Goal: Information Seeking & Learning: Learn about a topic

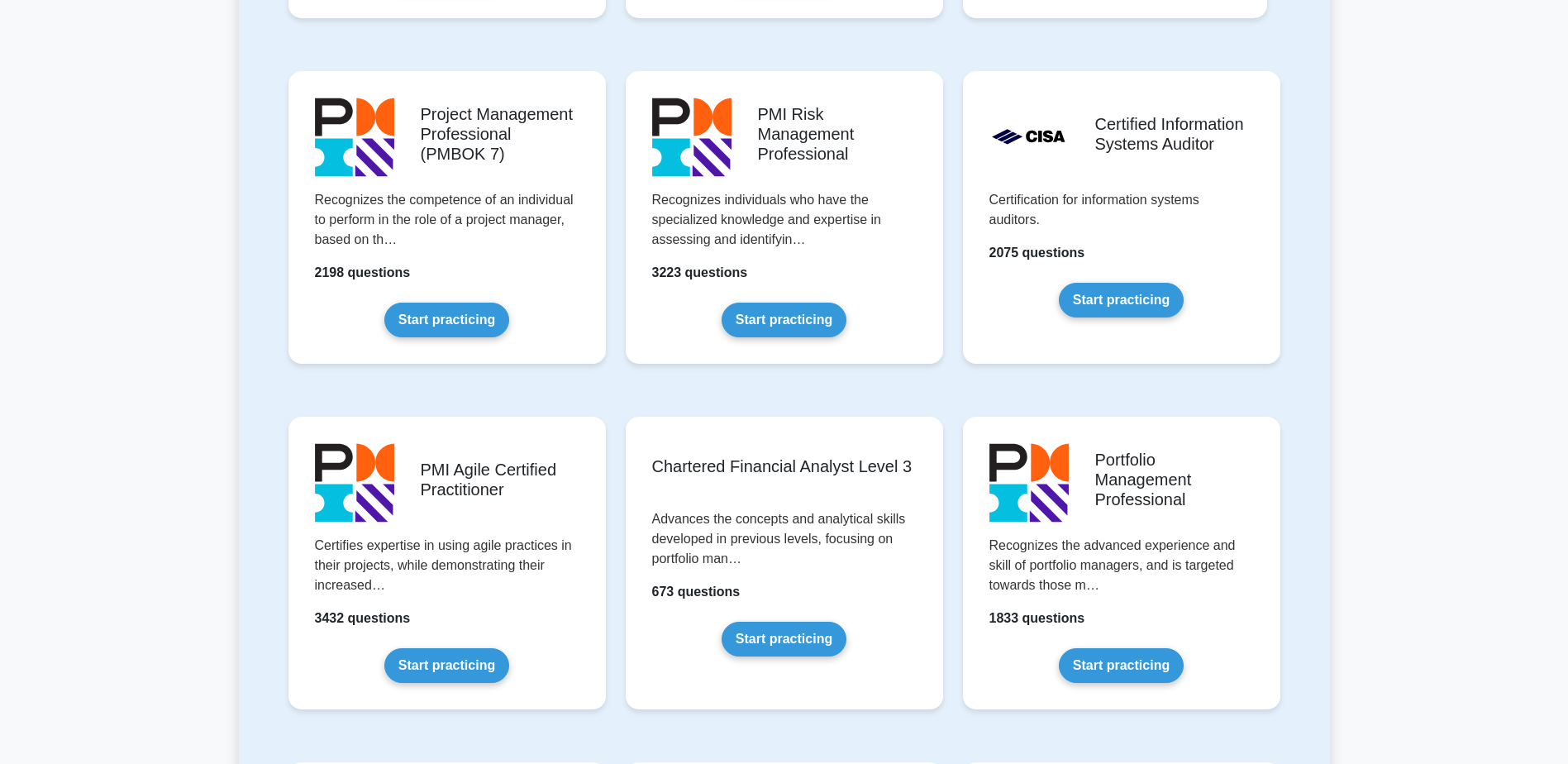
scroll to position [1406, 0]
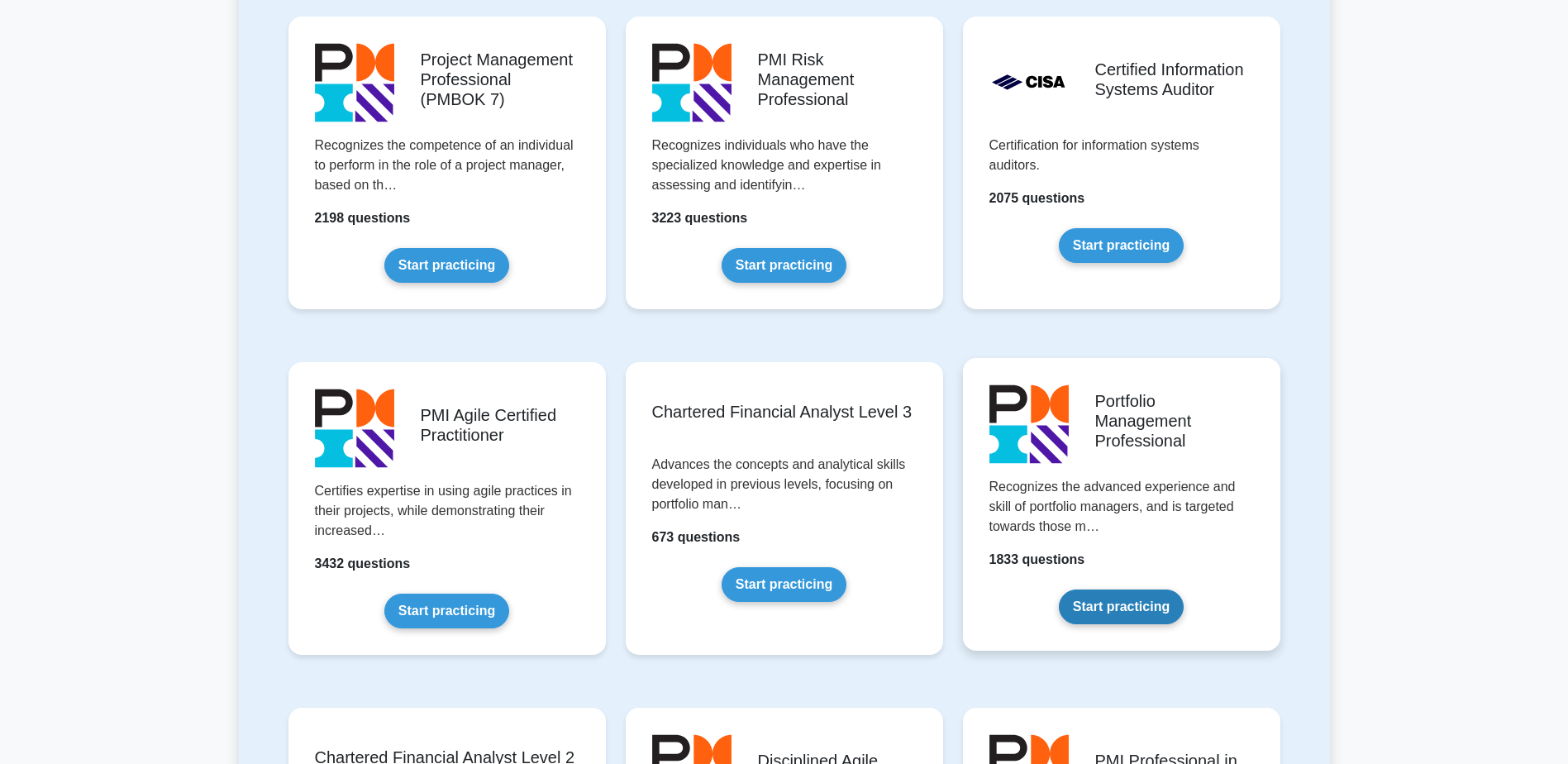
click at [1146, 590] on link "Start practicing" at bounding box center [1121, 607] width 124 height 35
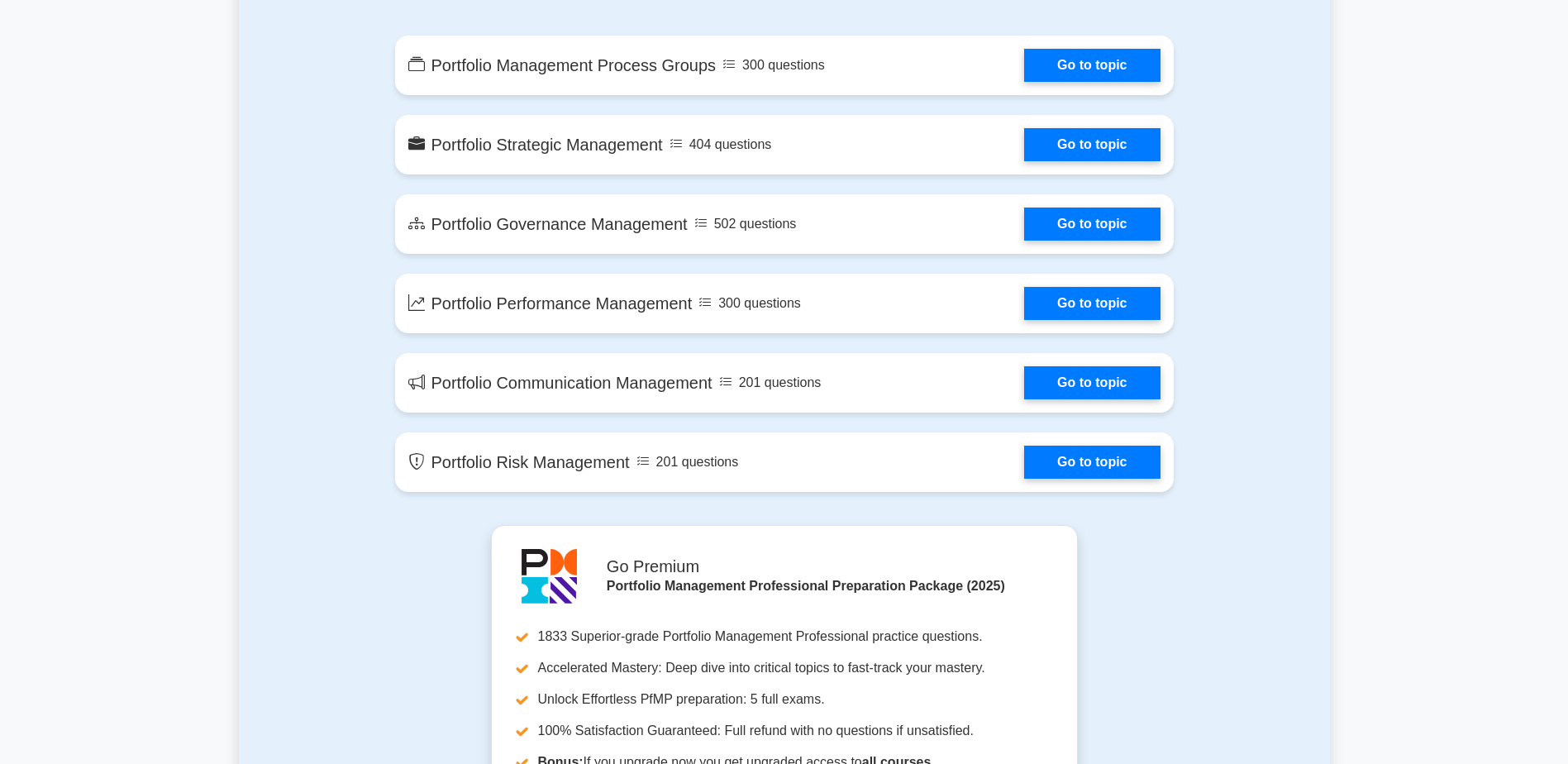
scroll to position [992, 0]
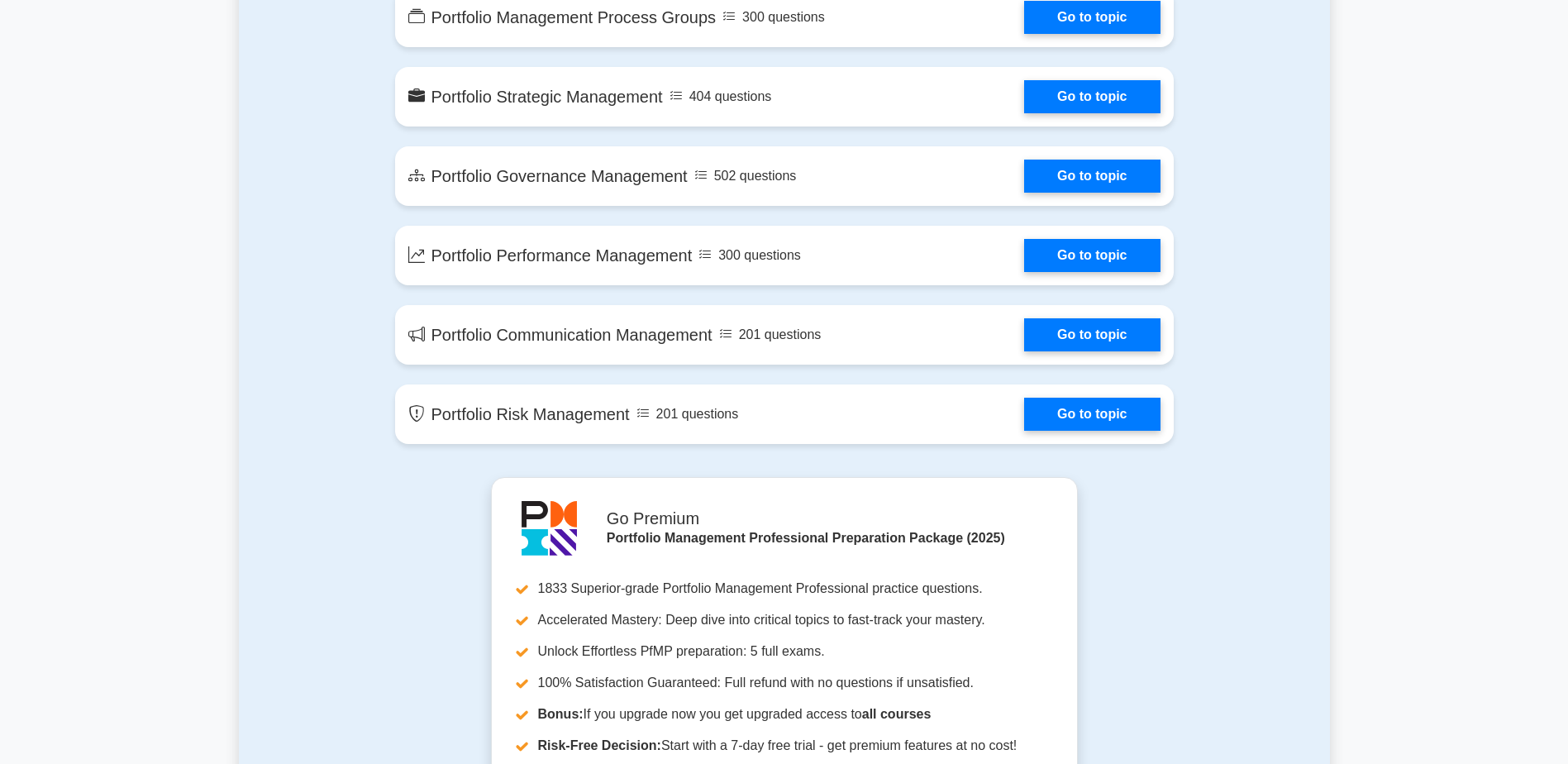
click at [1269, 530] on section "Contents of the Portfolio Management Professional package 1833 PfMP questions g…" at bounding box center [784, 731] width 1092 height 1694
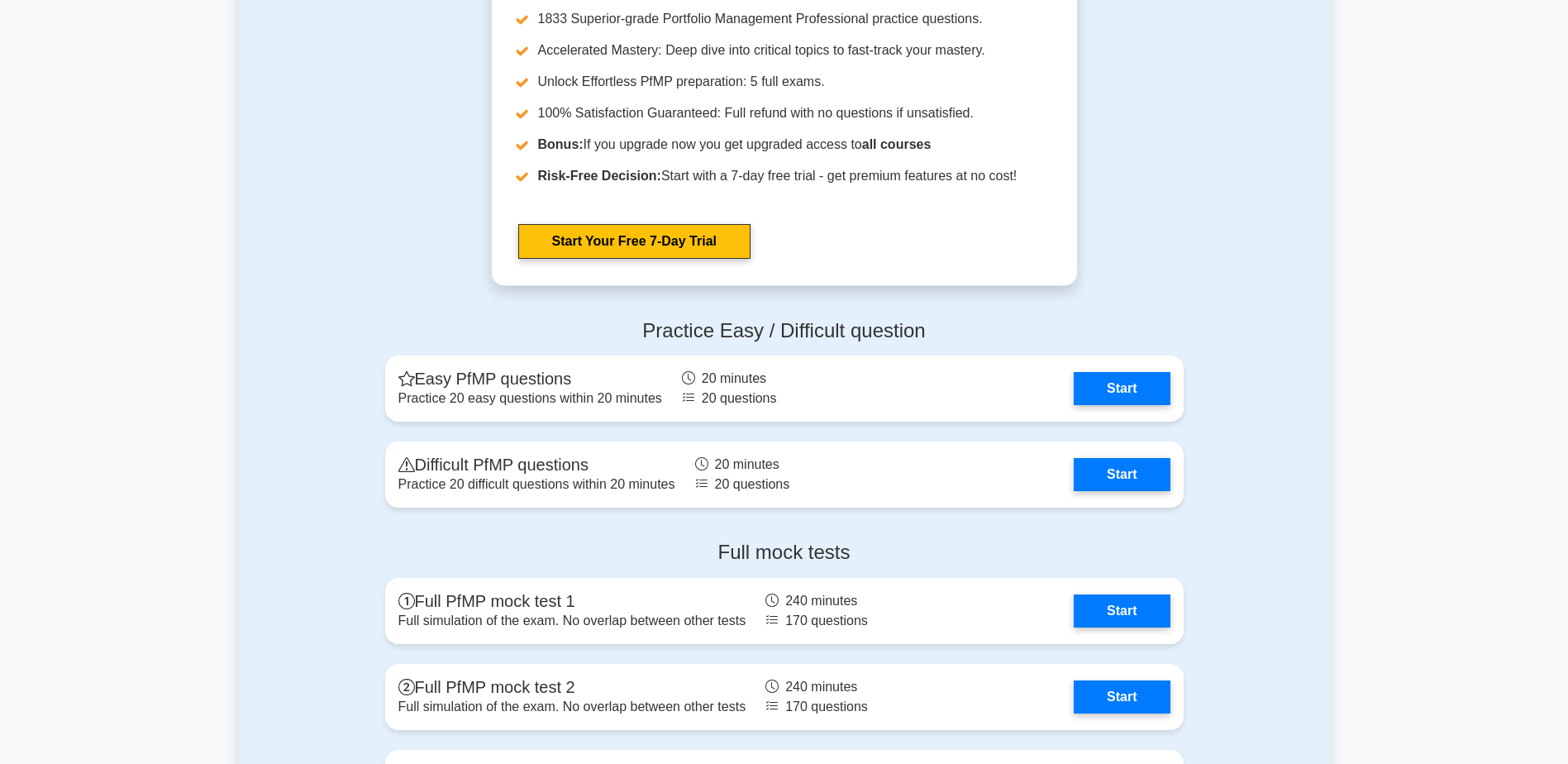
scroll to position [1655, 0]
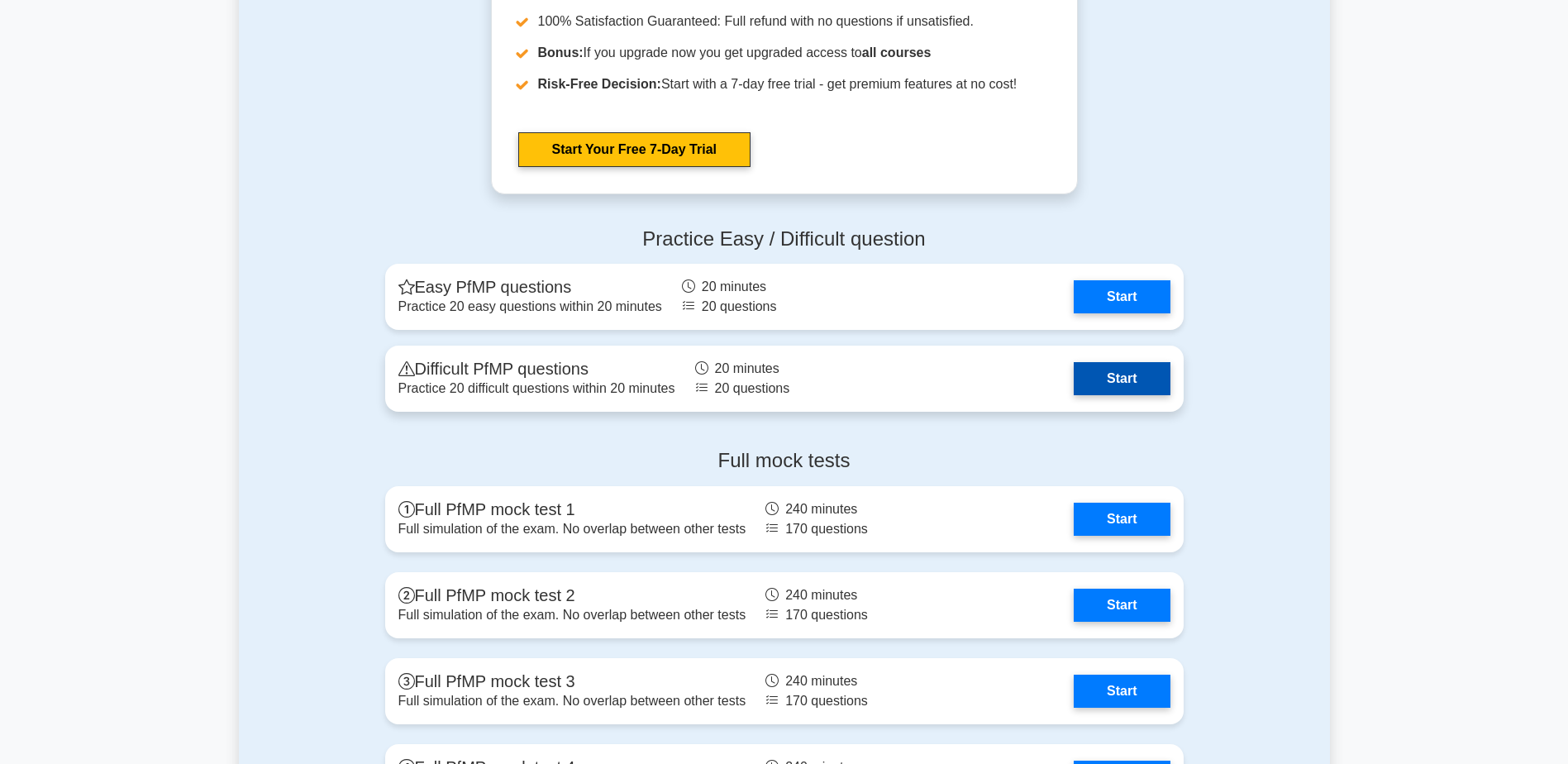
click at [1102, 384] on link "Start" at bounding box center [1121, 379] width 96 height 33
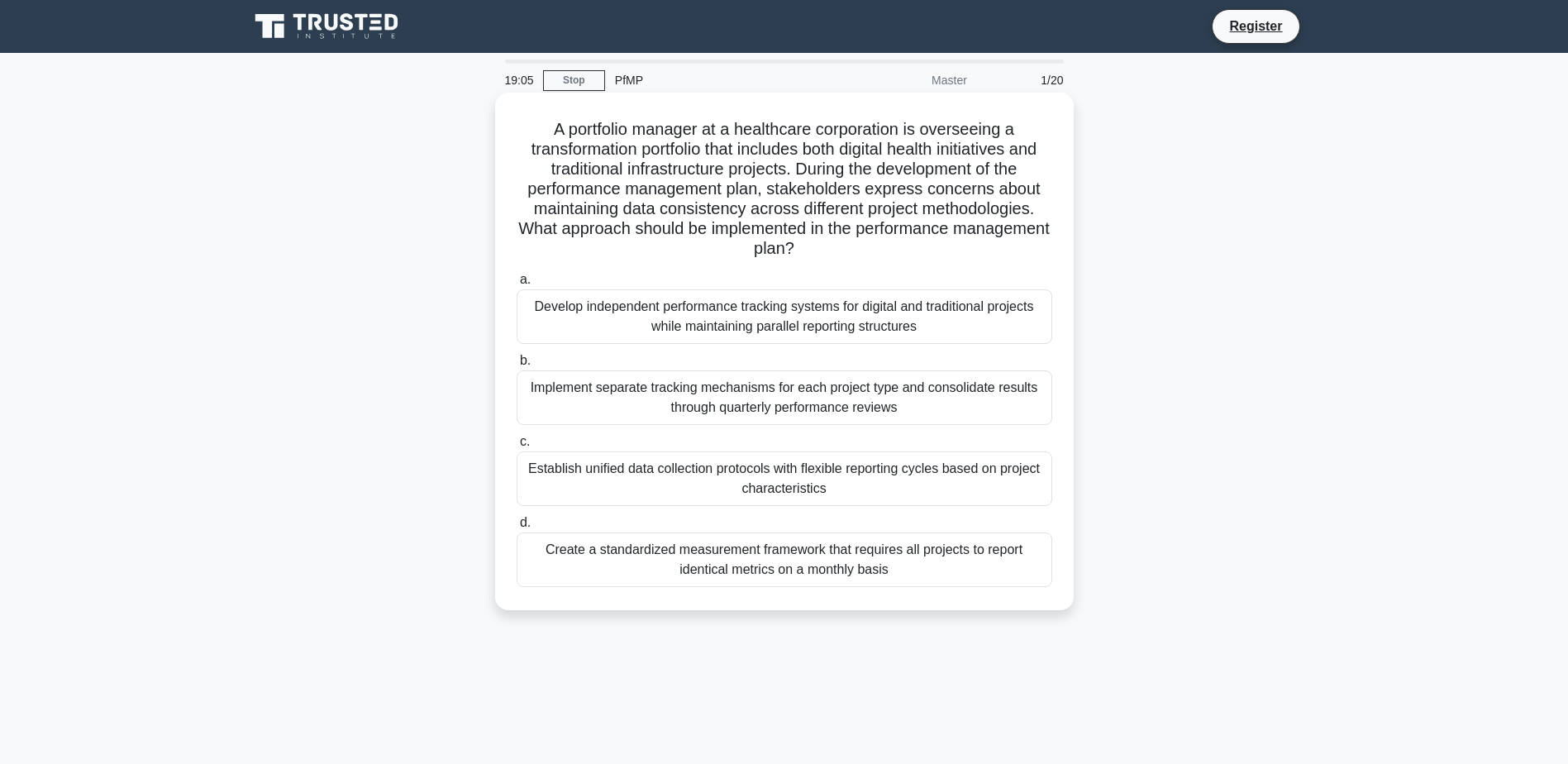
click at [968, 492] on div "Establish unified data collection protocols with flexible reporting cycles base…" at bounding box center [784, 478] width 536 height 54
click at [517, 448] on input "c. Establish unified data collection protocols with flexible reporting cycles b…" at bounding box center [517, 442] width 0 height 11
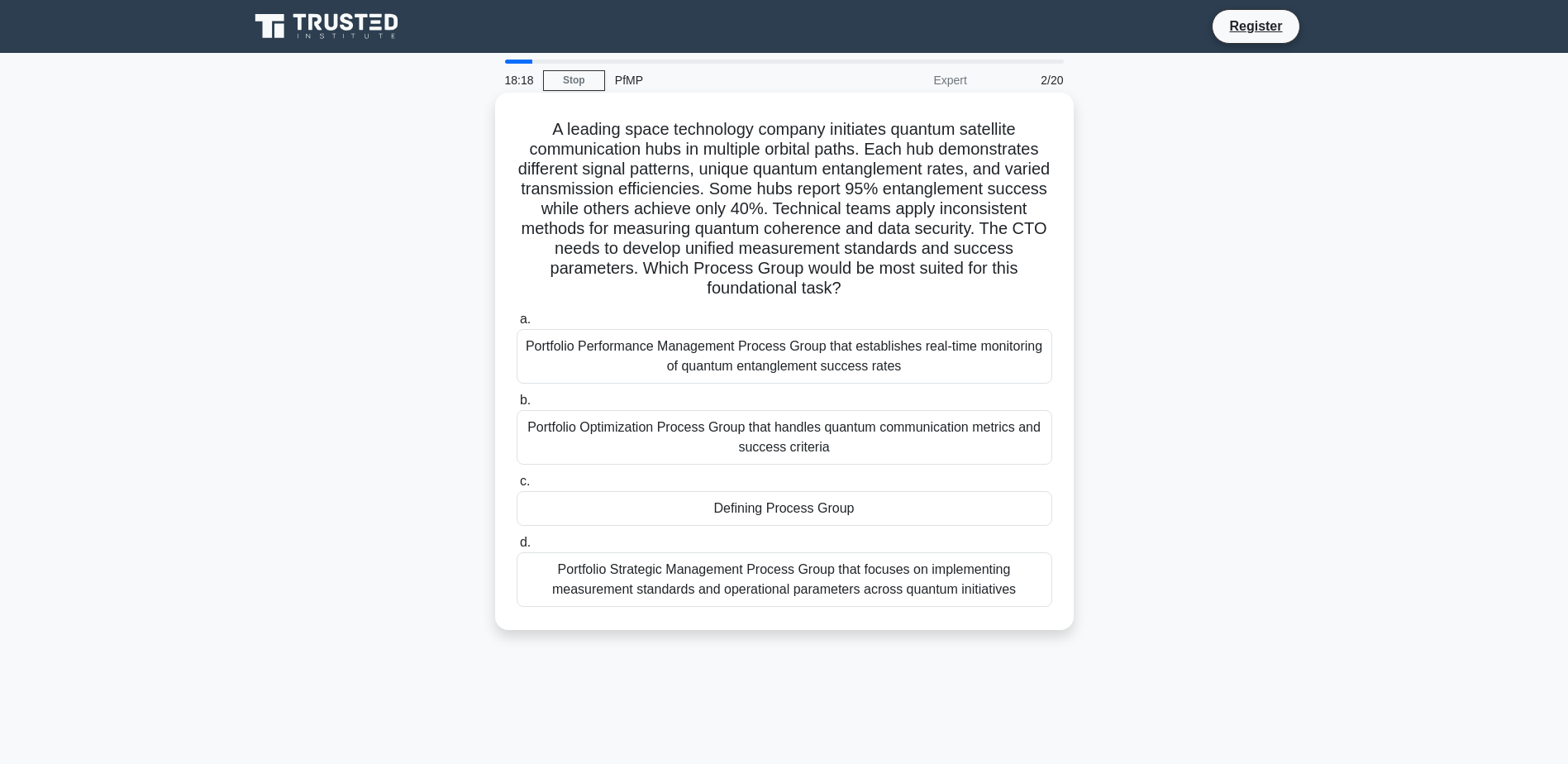
click at [814, 514] on div "Defining Process Group" at bounding box center [784, 508] width 536 height 35
click at [517, 487] on input "c. Defining Process Group" at bounding box center [517, 481] width 0 height 11
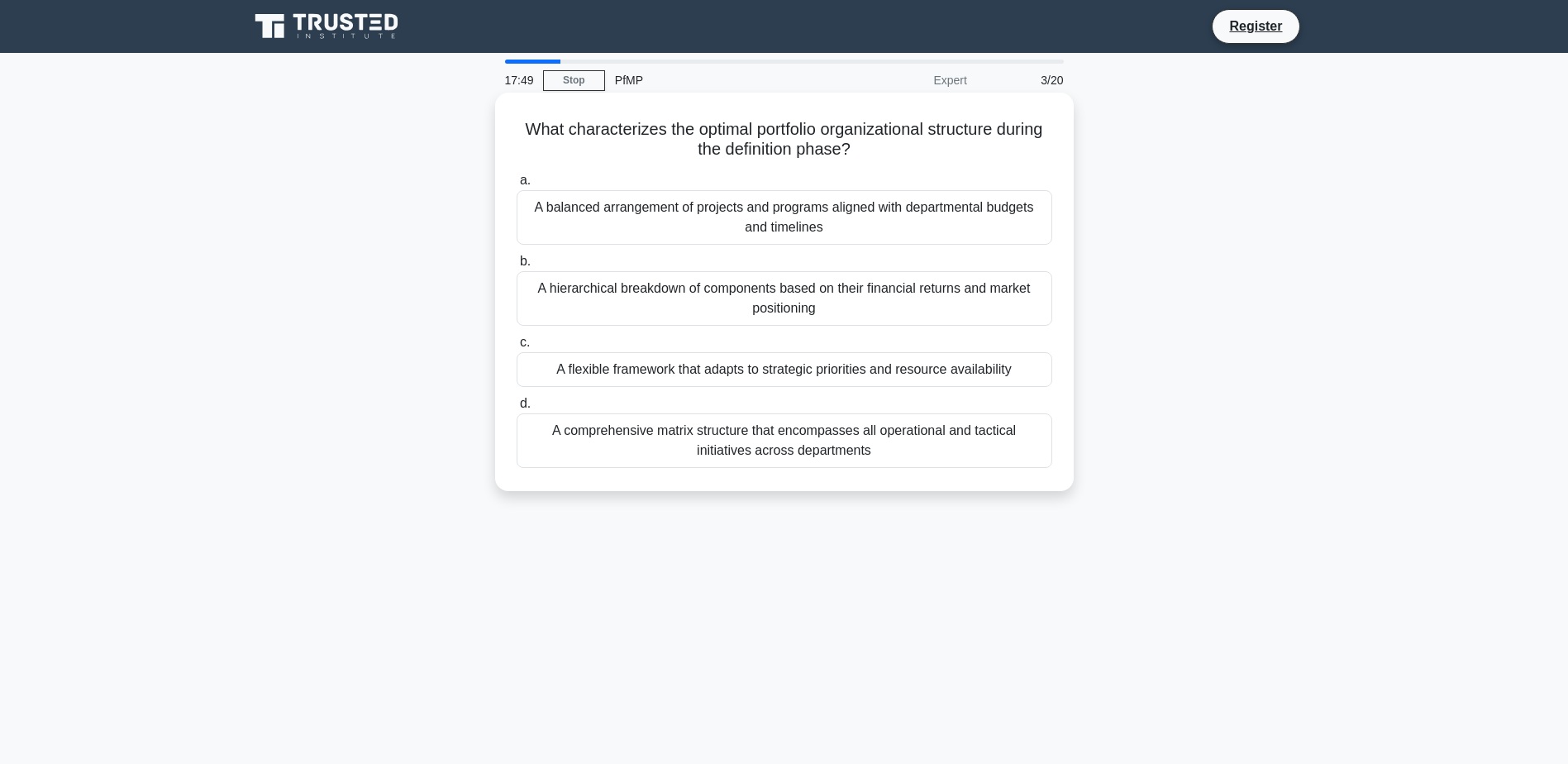
click at [918, 364] on div "A flexible framework that adapts to strategic priorities and resource availabil…" at bounding box center [784, 369] width 536 height 35
click at [517, 348] on input "c. A flexible framework that adapts to strategic priorities and resource availa…" at bounding box center [517, 342] width 0 height 11
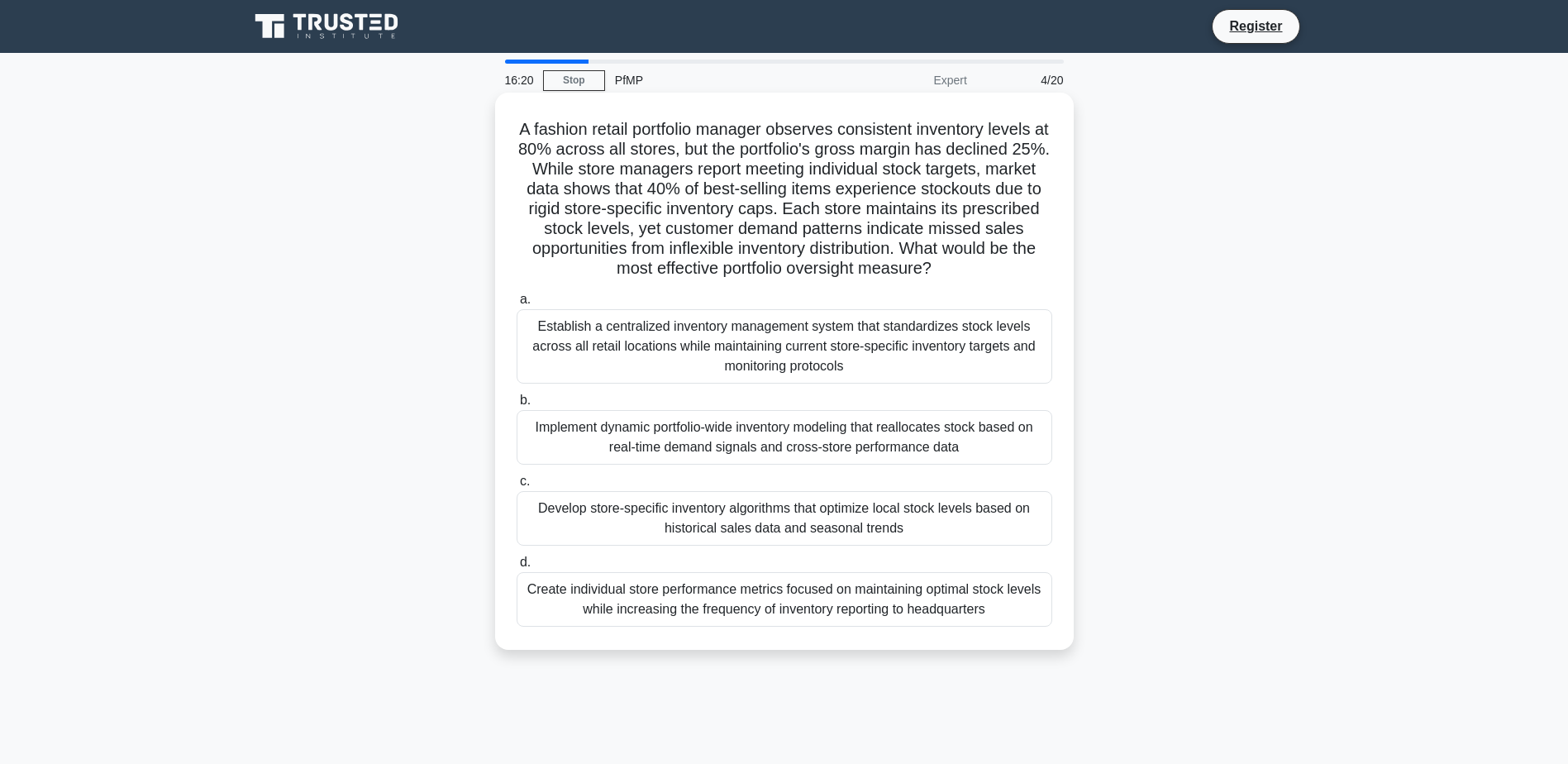
click at [947, 528] on div "Develop store-specific inventory algorithms that optimize local stock levels ba…" at bounding box center [784, 518] width 536 height 54
click at [517, 487] on input "c. Develop store-specific inventory algorithms that optimize local stock levels…" at bounding box center [517, 481] width 0 height 11
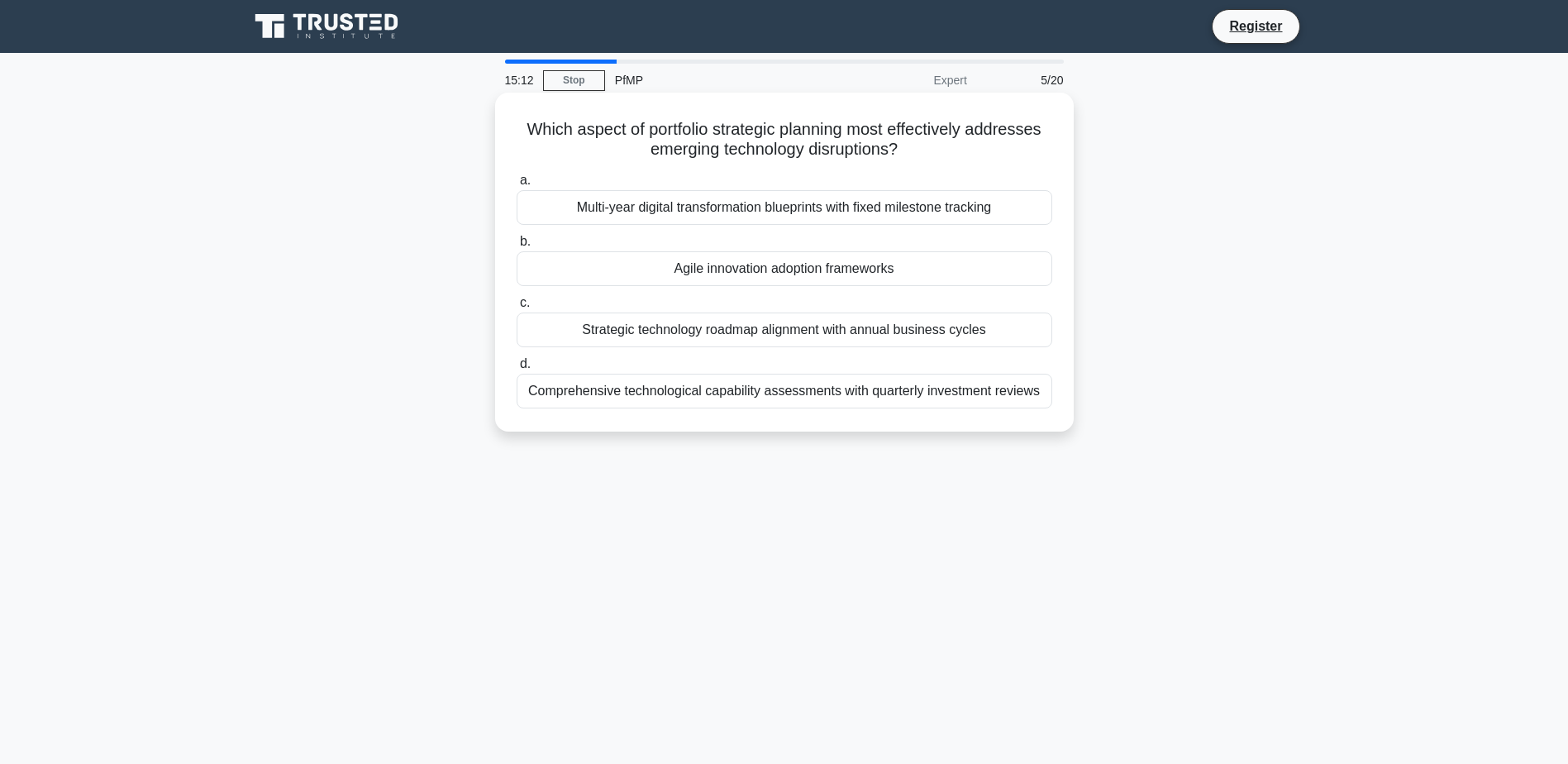
click at [916, 397] on div "Comprehensive technological capability assessments with quarterly investment re…" at bounding box center [784, 390] width 536 height 35
click at [517, 370] on input "d. Comprehensive technological capability assessments with quarterly investment…" at bounding box center [517, 364] width 0 height 11
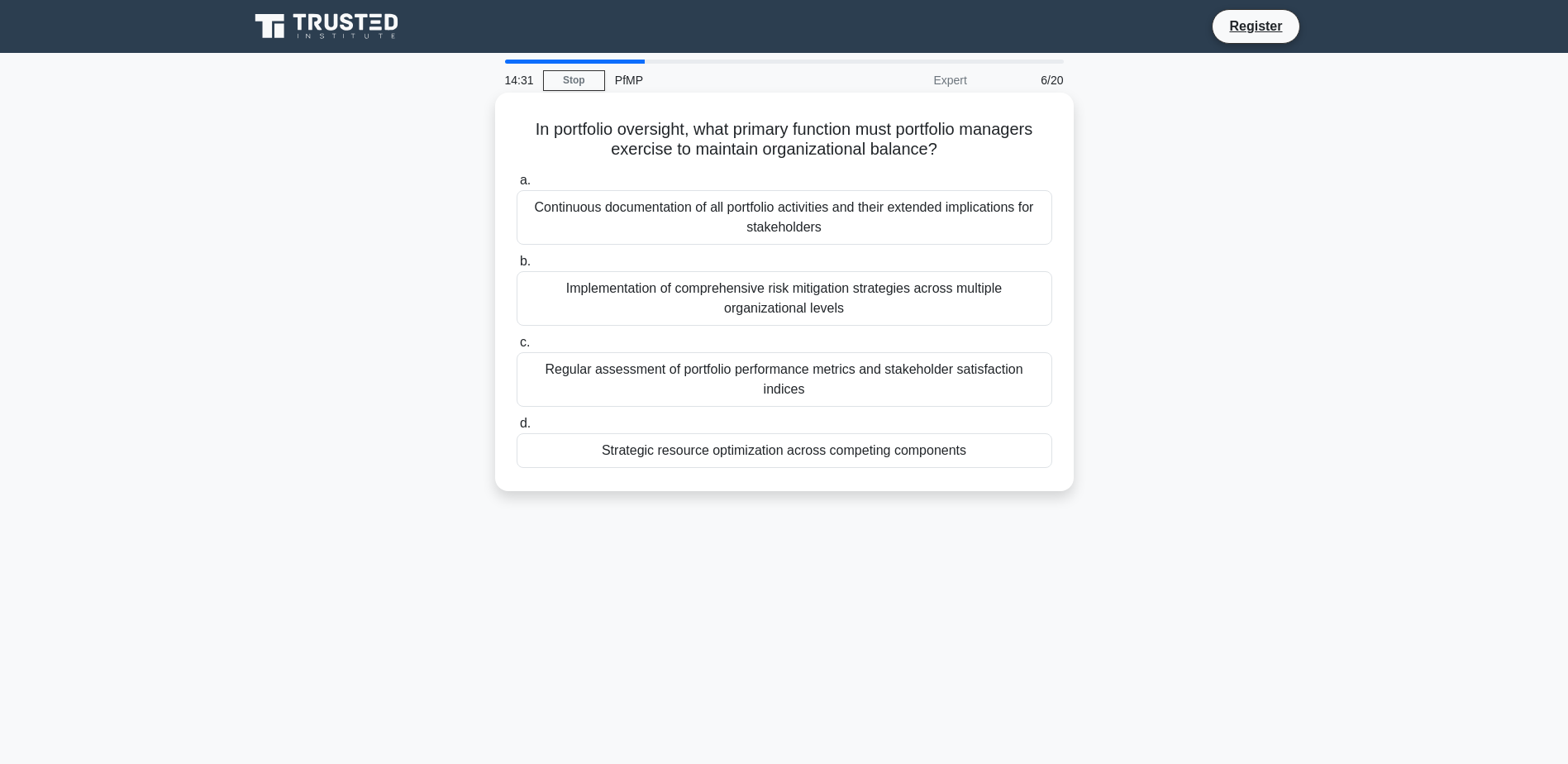
click at [832, 377] on div "Regular assessment of portfolio performance metrics and stakeholder satisfactio…" at bounding box center [784, 379] width 536 height 54
click at [517, 348] on input "c. Regular assessment of portfolio performance metrics and stakeholder satisfac…" at bounding box center [517, 342] width 0 height 11
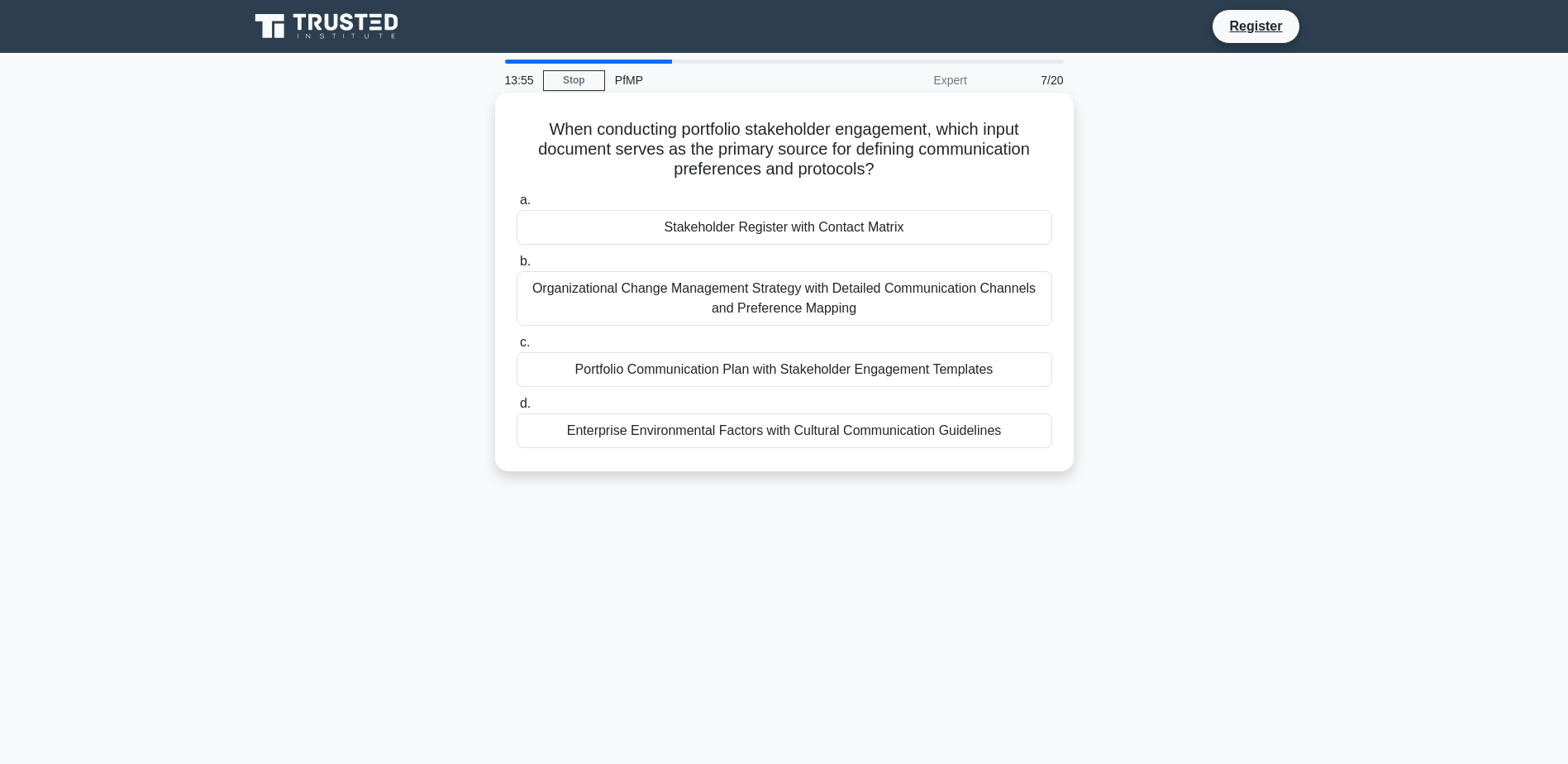
click at [969, 374] on div "Portfolio Communication Plan with Stakeholder Engagement Templates" at bounding box center [784, 369] width 536 height 35
click at [517, 348] on input "c. Portfolio Communication Plan with Stakeholder Engagement Templates" at bounding box center [517, 342] width 0 height 11
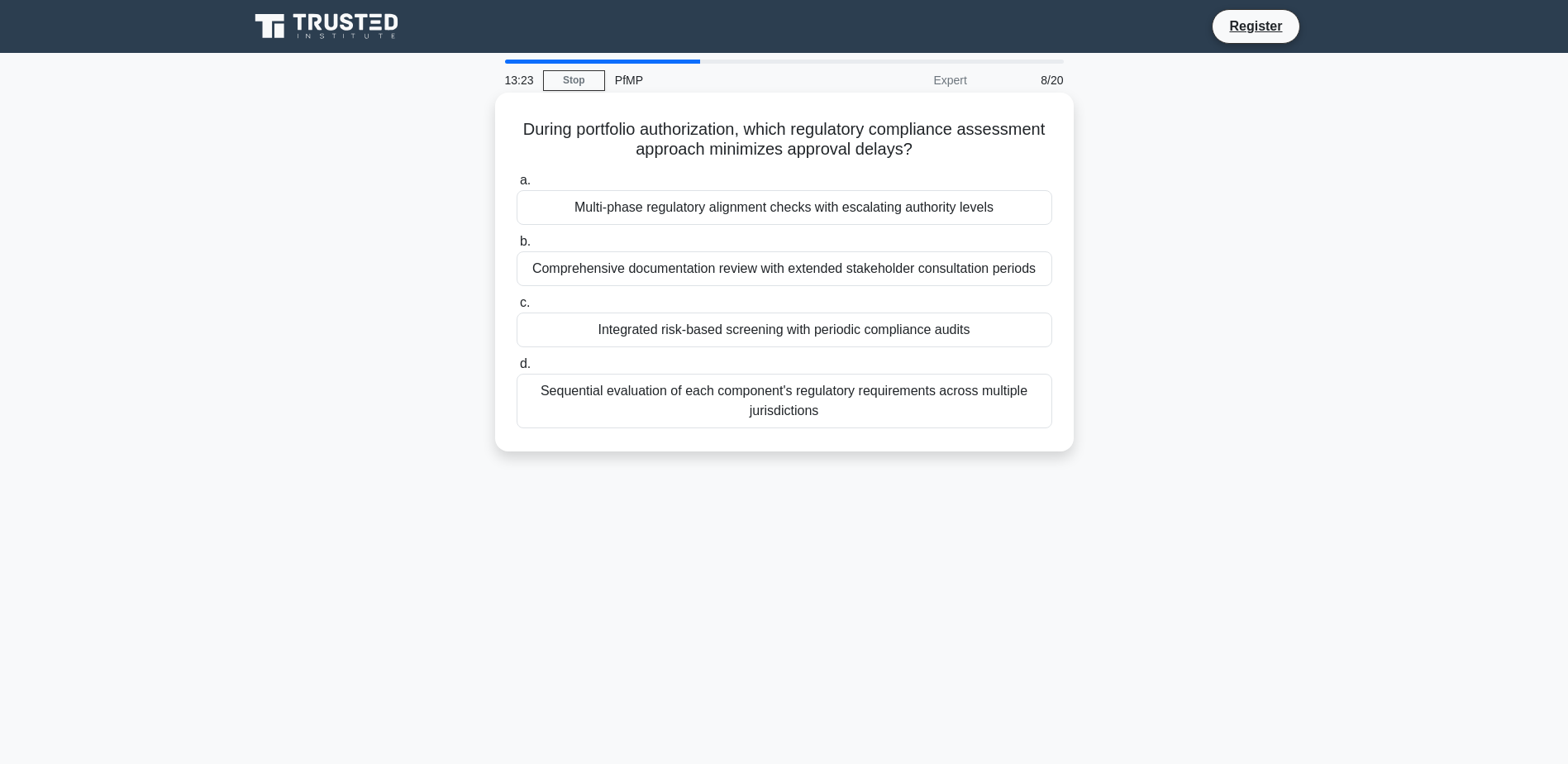
click at [822, 208] on div "Multi-phase regulatory alignment checks with escalating authority levels" at bounding box center [784, 207] width 536 height 35
click at [517, 186] on input "a. Multi-phase regulatory alignment checks with escalating authority levels" at bounding box center [517, 180] width 0 height 11
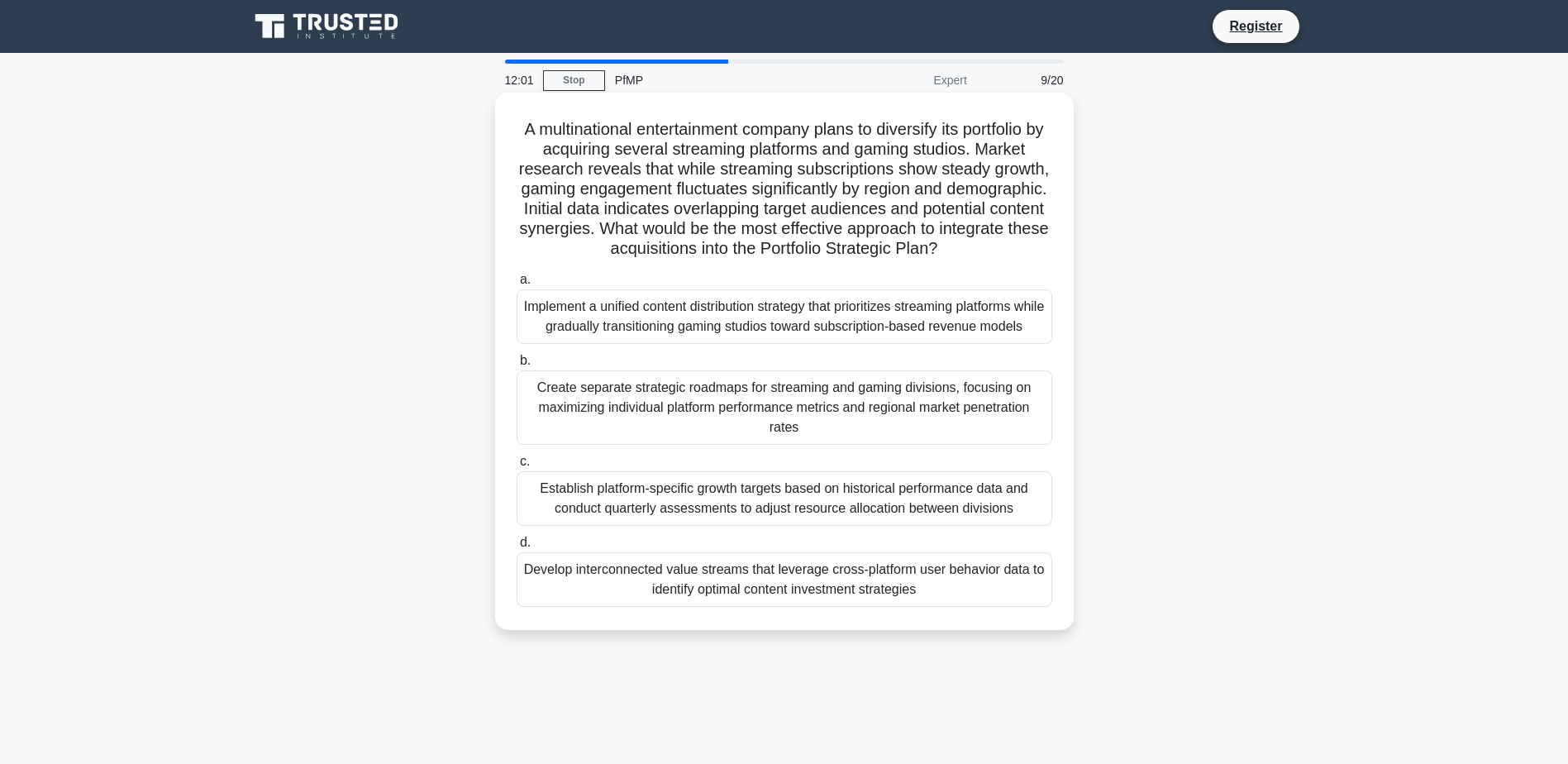
click at [969, 607] on div "Develop interconnected value streams that leverage cross-platform user behavior…" at bounding box center [784, 579] width 536 height 54
click at [517, 549] on input "d. Develop interconnected value streams that leverage cross-platform user behav…" at bounding box center [517, 543] width 0 height 11
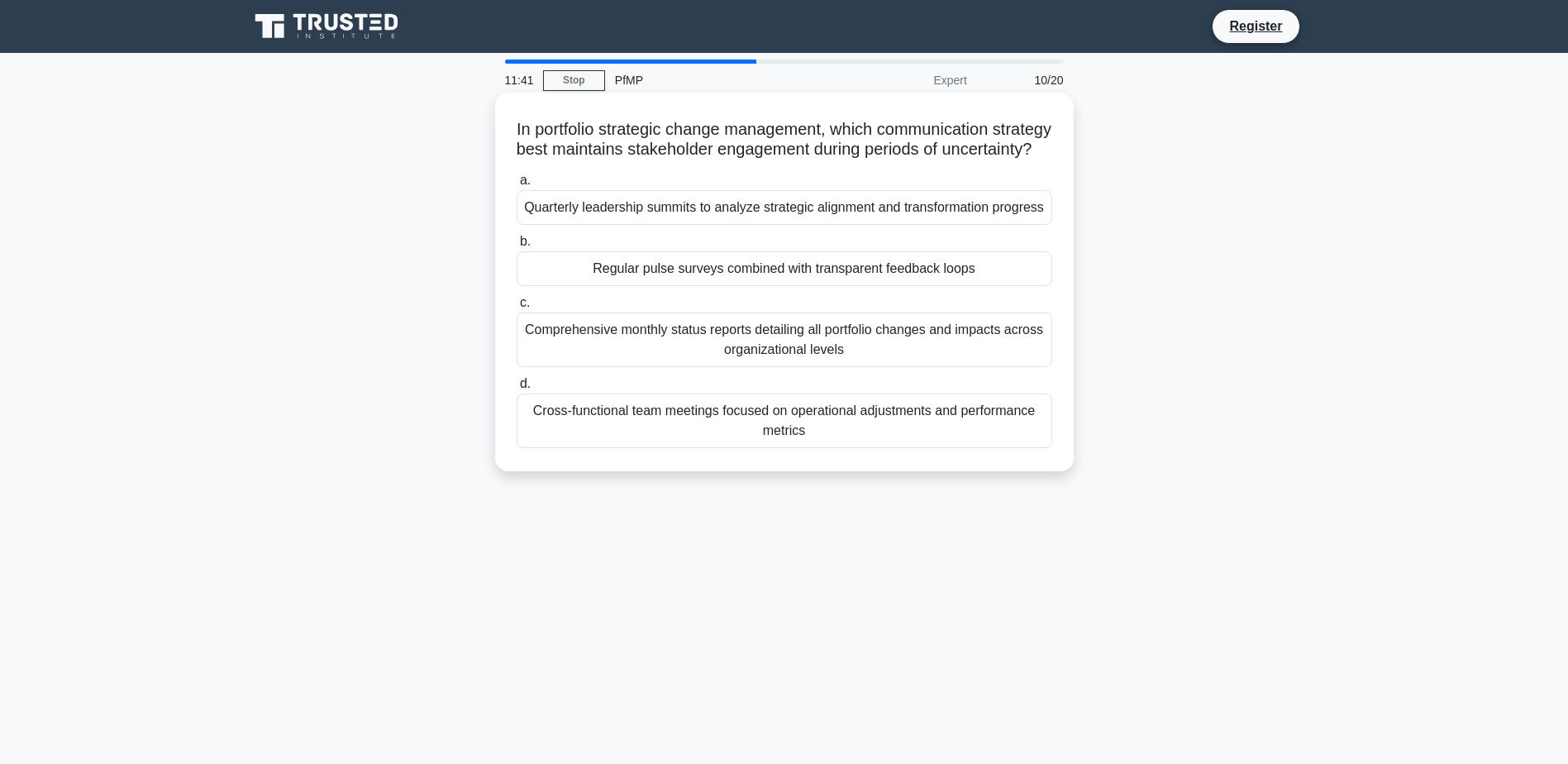
click at [881, 449] on div "Cross-functional team meetings focused on operational adjustments and performan…" at bounding box center [784, 420] width 536 height 54
click at [517, 389] on input "d. Cross-functional team meetings focused on operational adjustments and perfor…" at bounding box center [517, 383] width 0 height 11
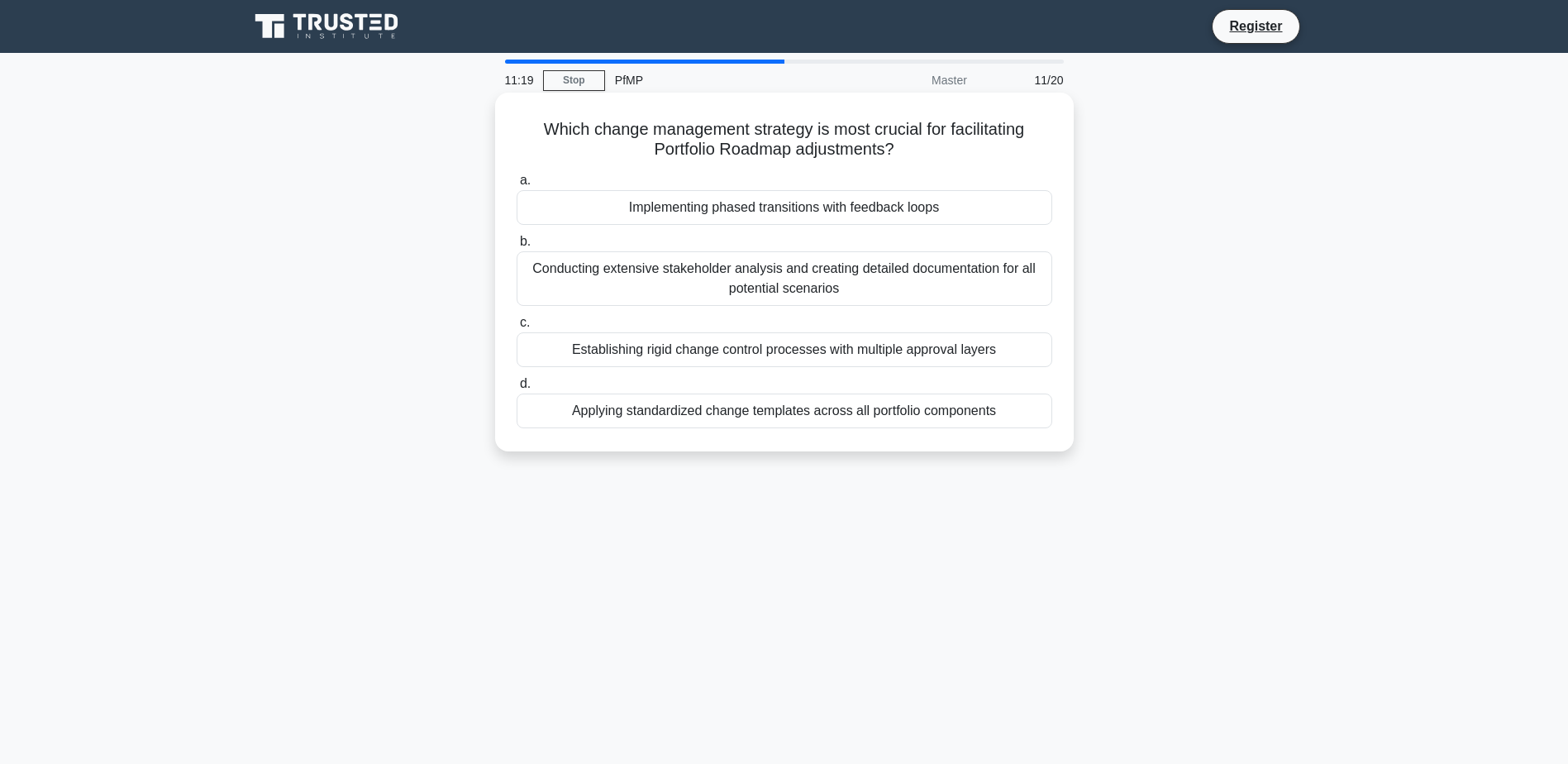
click at [888, 214] on div "Implementing phased transitions with feedback loops" at bounding box center [784, 207] width 536 height 35
click at [517, 186] on input "a. Implementing phased transitions with feedback loops" at bounding box center [517, 180] width 0 height 11
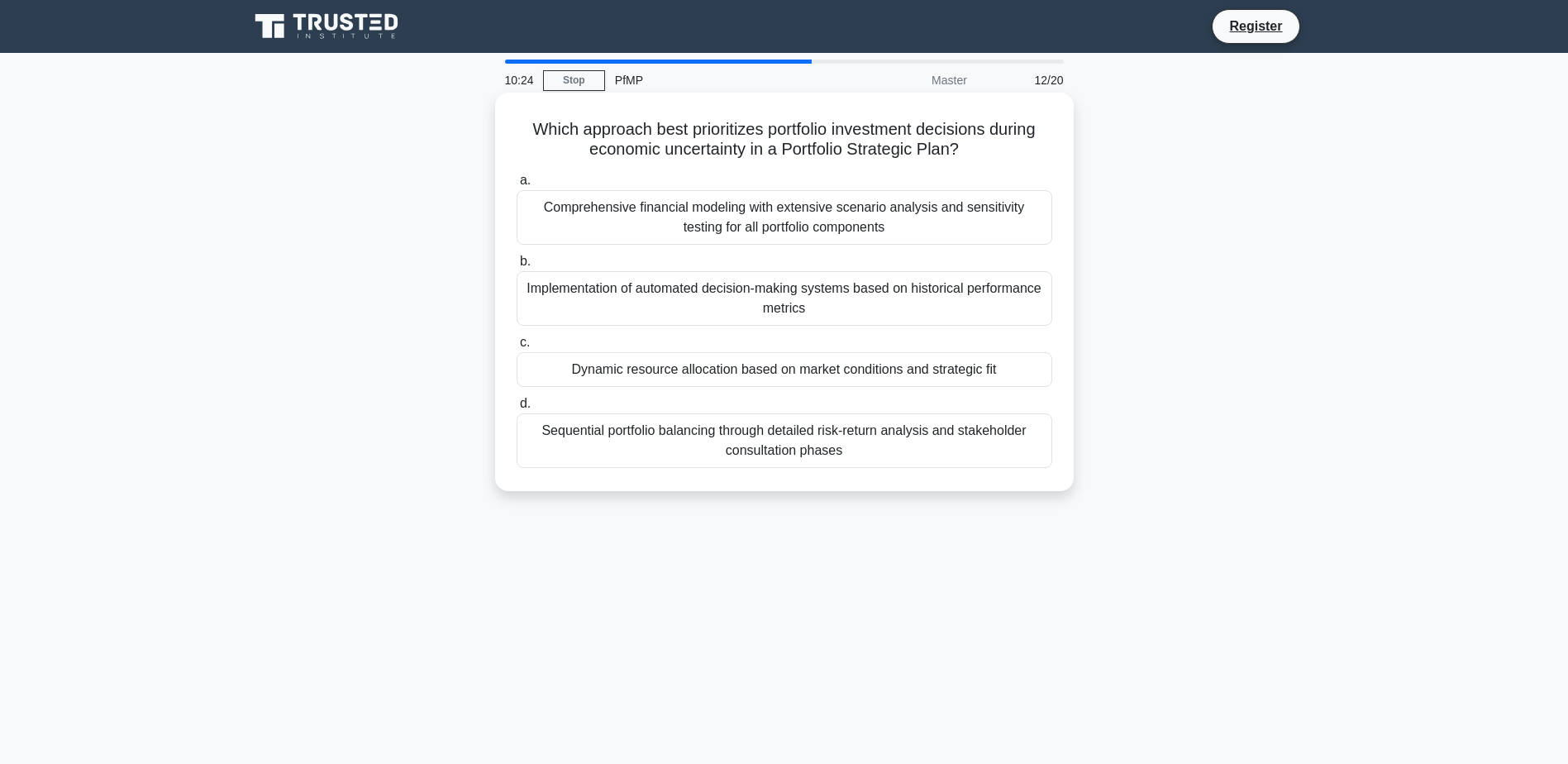
click at [834, 369] on div "Dynamic resource allocation based on market conditions and strategic fit" at bounding box center [784, 369] width 536 height 35
click at [517, 348] on input "c. Dynamic resource allocation based on market conditions and strategic fit" at bounding box center [517, 342] width 0 height 11
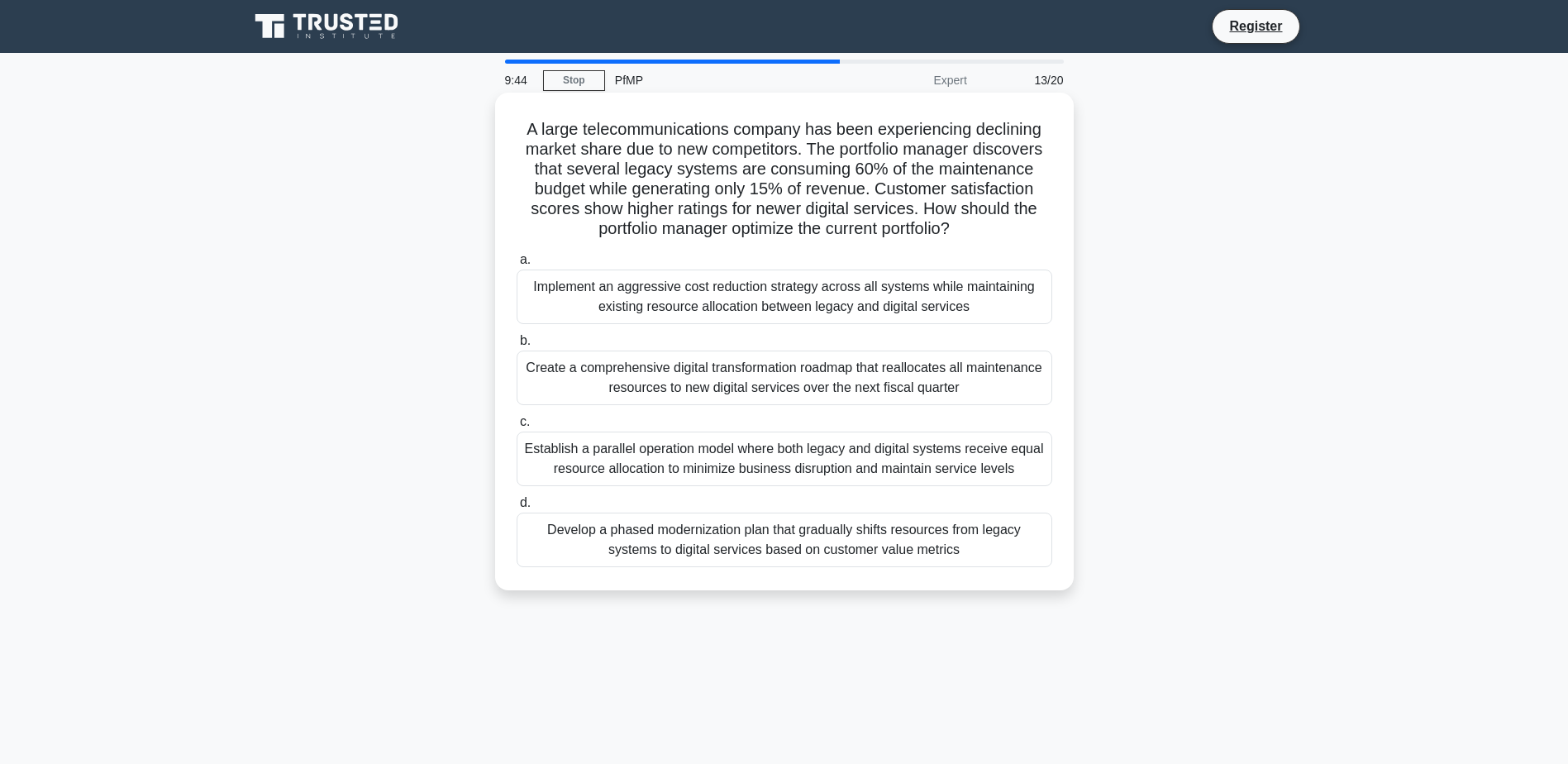
click at [998, 558] on div "Develop a phased modernization plan that gradually shifts resources from legacy…" at bounding box center [784, 540] width 536 height 54
click at [517, 509] on input "d. Develop a phased modernization plan that gradually shifts resources from leg…" at bounding box center [517, 503] width 0 height 11
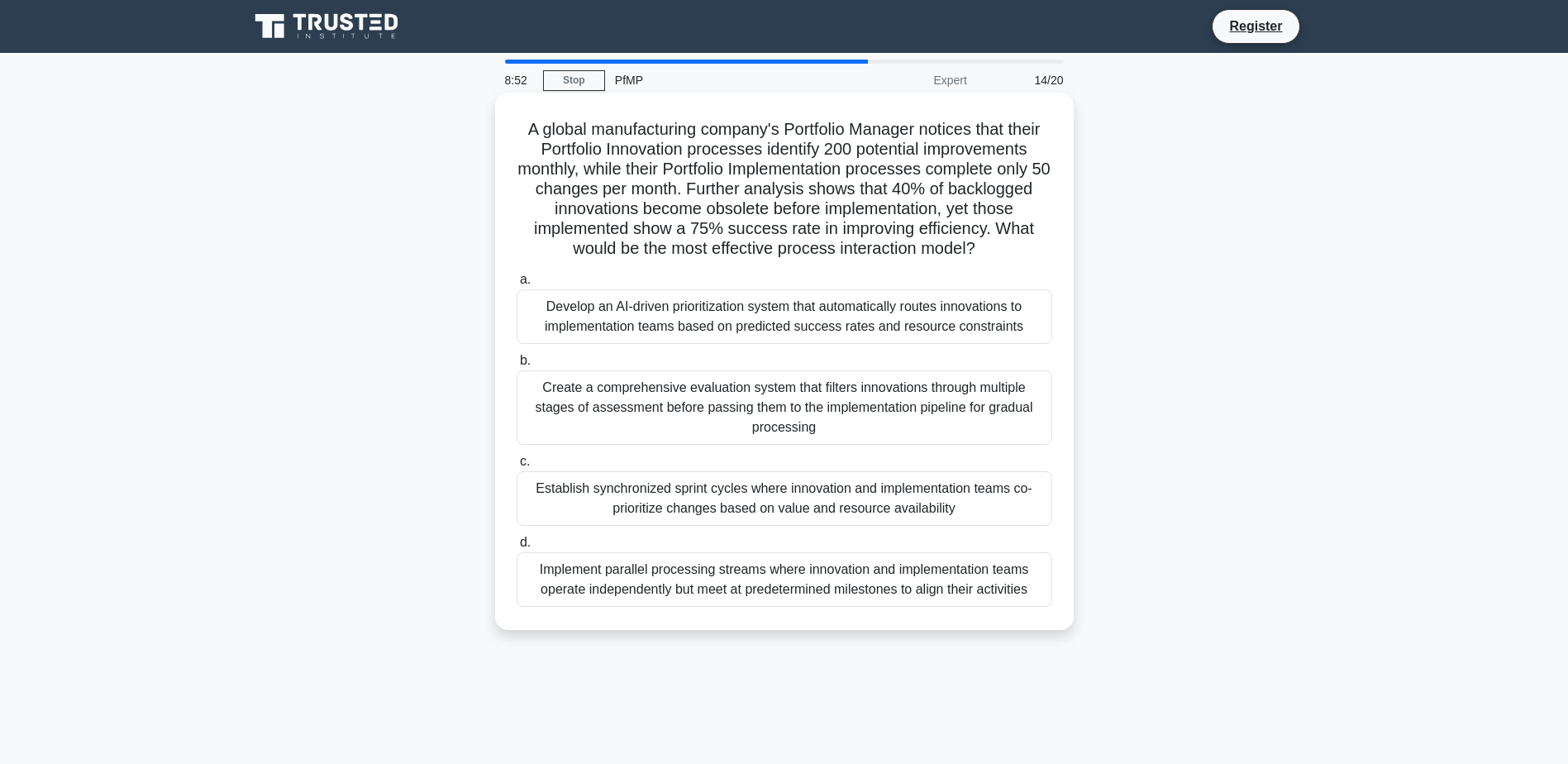
click at [1000, 499] on div "Establish synchronized sprint cycles where innovation and implementation teams …" at bounding box center [784, 498] width 536 height 54
click at [517, 467] on input "c. Establish synchronized sprint cycles where innovation and implementation tea…" at bounding box center [517, 462] width 0 height 11
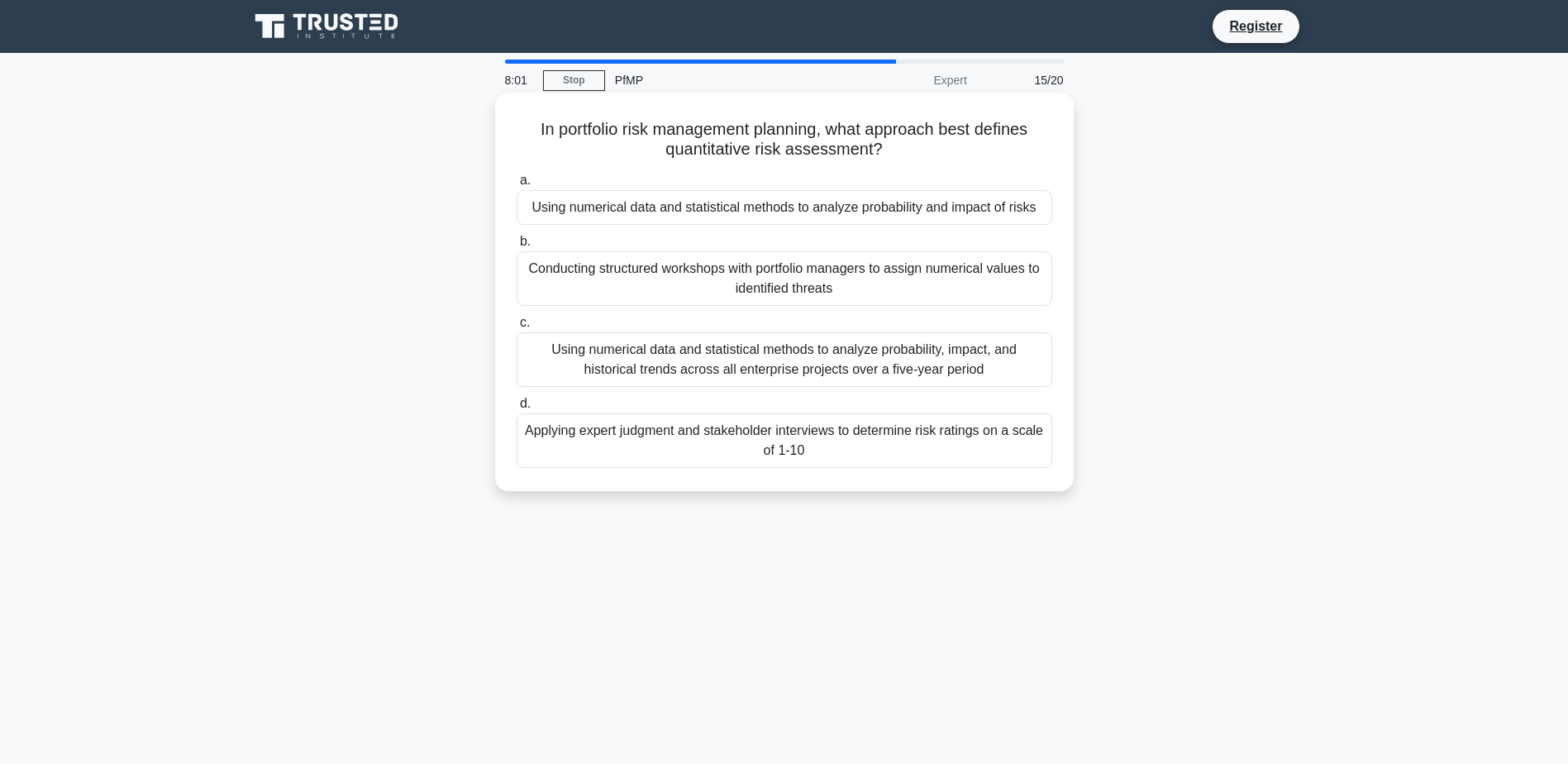
click at [1011, 206] on div "Using numerical data and statistical methods to analyze probability and impact …" at bounding box center [784, 207] width 536 height 35
click at [517, 186] on input "a. Using numerical data and statistical methods to analyze probability and impa…" at bounding box center [517, 180] width 0 height 11
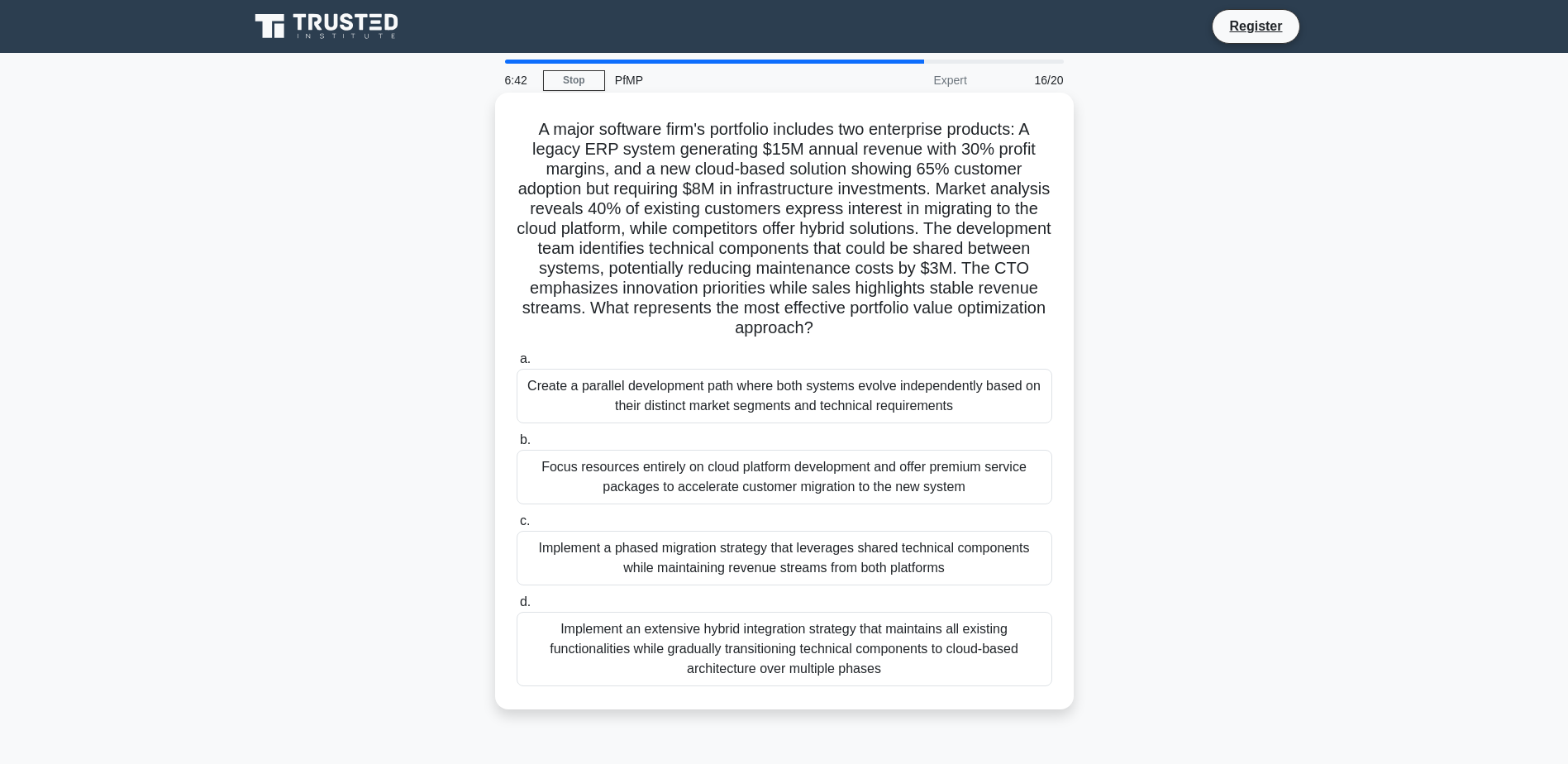
click at [591, 631] on div "Implement an extensive hybrid integration strategy that maintains all existing …" at bounding box center [784, 648] width 536 height 74
click at [517, 608] on input "d. Implement an extensive hybrid integration strategy that maintains all existi…" at bounding box center [517, 602] width 0 height 11
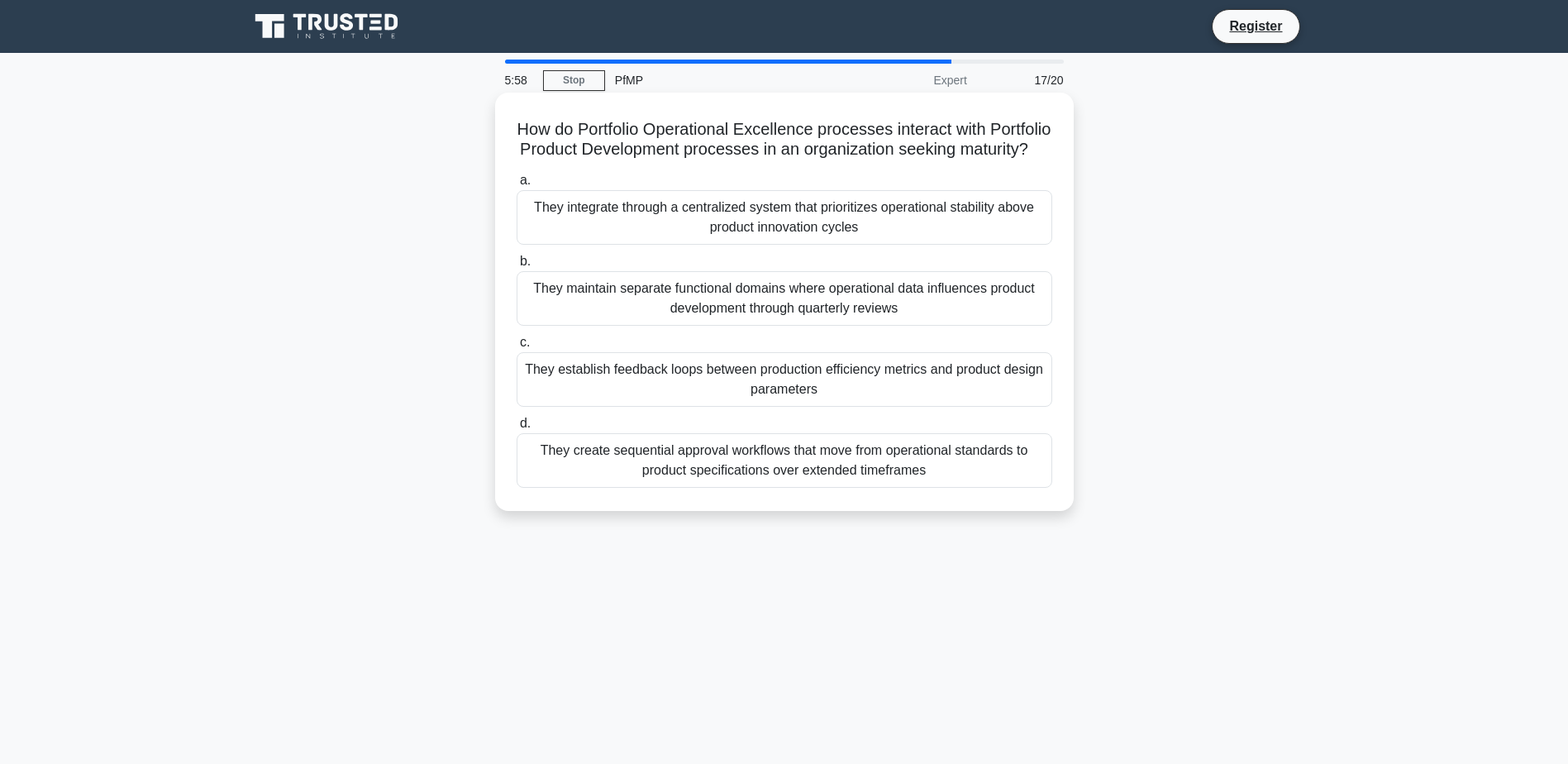
click at [902, 407] on div "They establish feedback loops between production efficiency metrics and product…" at bounding box center [784, 379] width 536 height 54
click at [517, 348] on input "c. They establish feedback loops between production efficiency metrics and prod…" at bounding box center [517, 342] width 0 height 11
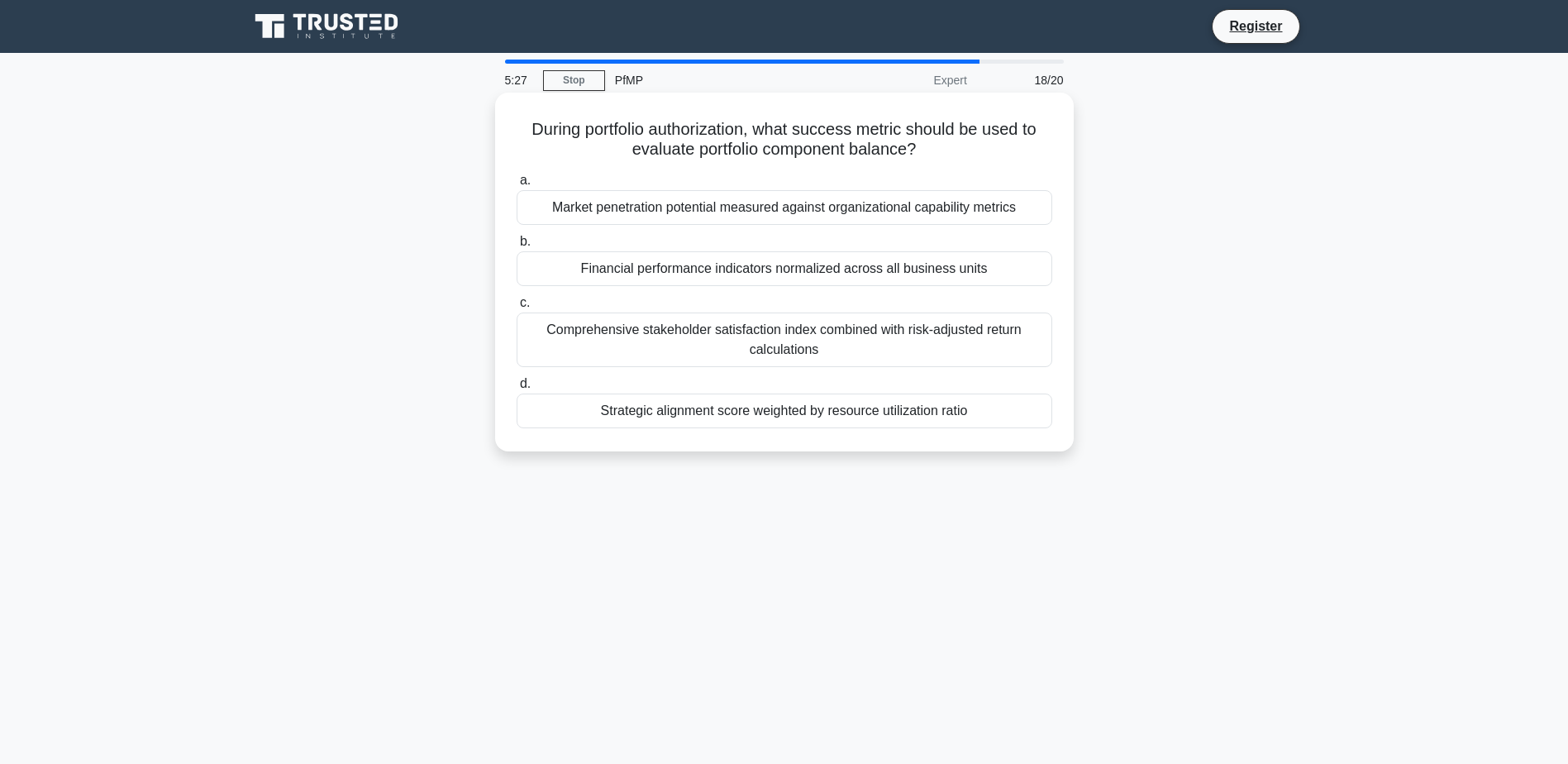
click at [919, 347] on div "Comprehensive stakeholder satisfaction index combined with risk-adjusted return…" at bounding box center [784, 339] width 536 height 54
click at [517, 308] on input "c. Comprehensive stakeholder satisfaction index combined with risk-adjusted ret…" at bounding box center [517, 302] width 0 height 11
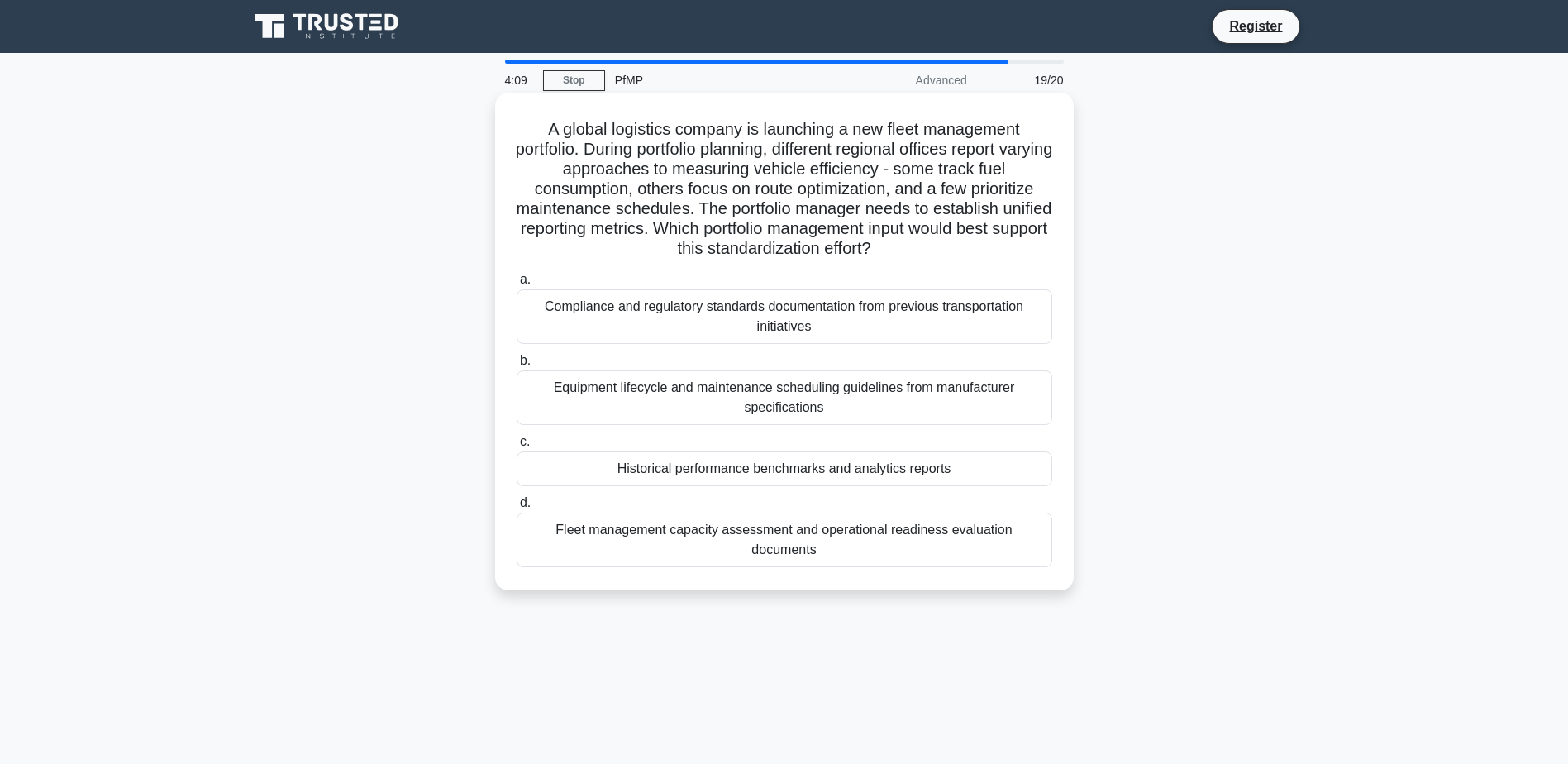
click at [1010, 475] on div "Historical performance benchmarks and analytics reports" at bounding box center [784, 468] width 536 height 35
click at [517, 448] on input "c. Historical performance benchmarks and analytics reports" at bounding box center [517, 442] width 0 height 11
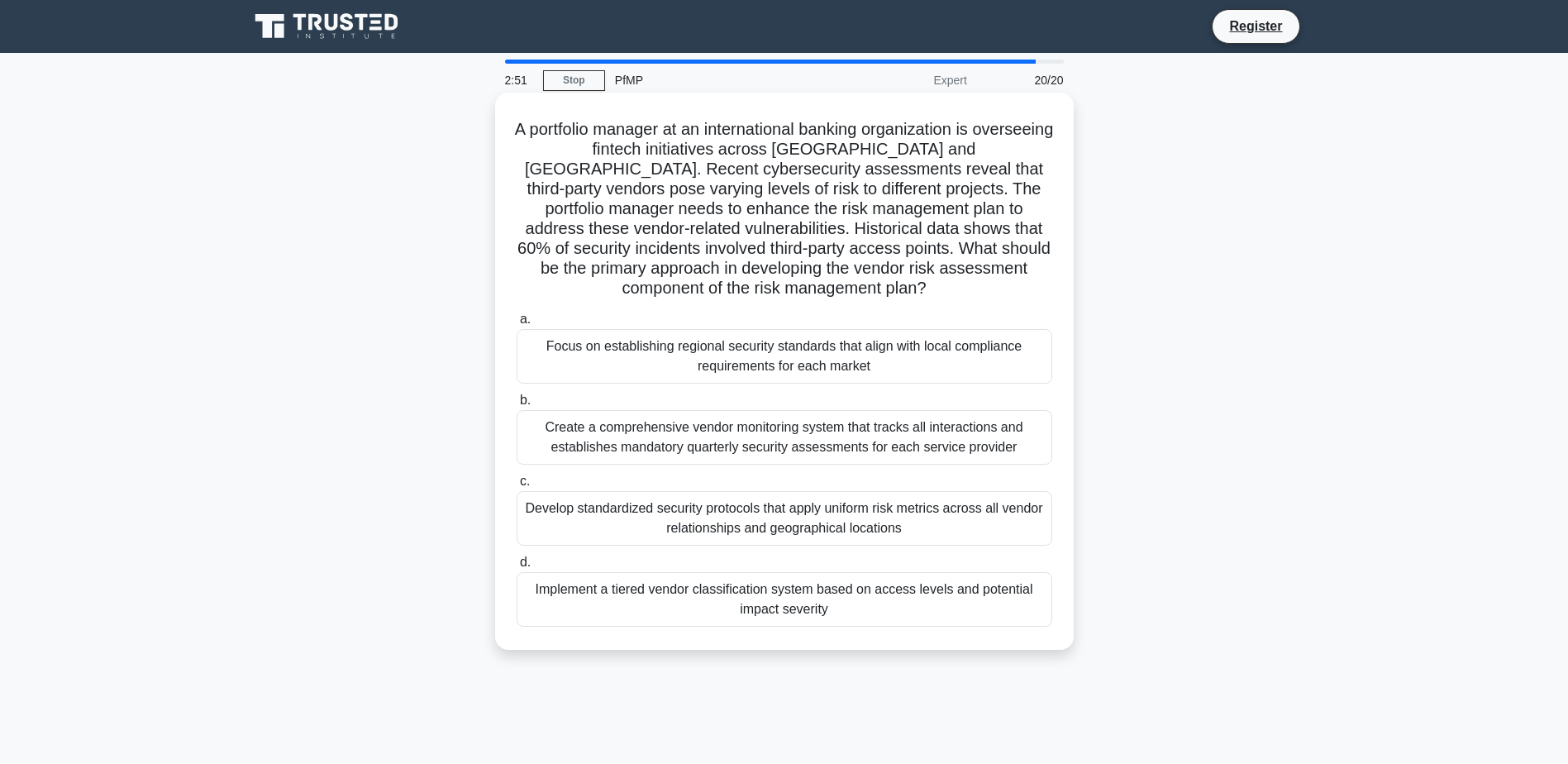
click at [922, 607] on div "Implement a tiered vendor classification system based on access levels and pote…" at bounding box center [784, 599] width 536 height 54
click at [517, 568] on input "d. Implement a tiered vendor classification system based on access levels and p…" at bounding box center [517, 562] width 0 height 11
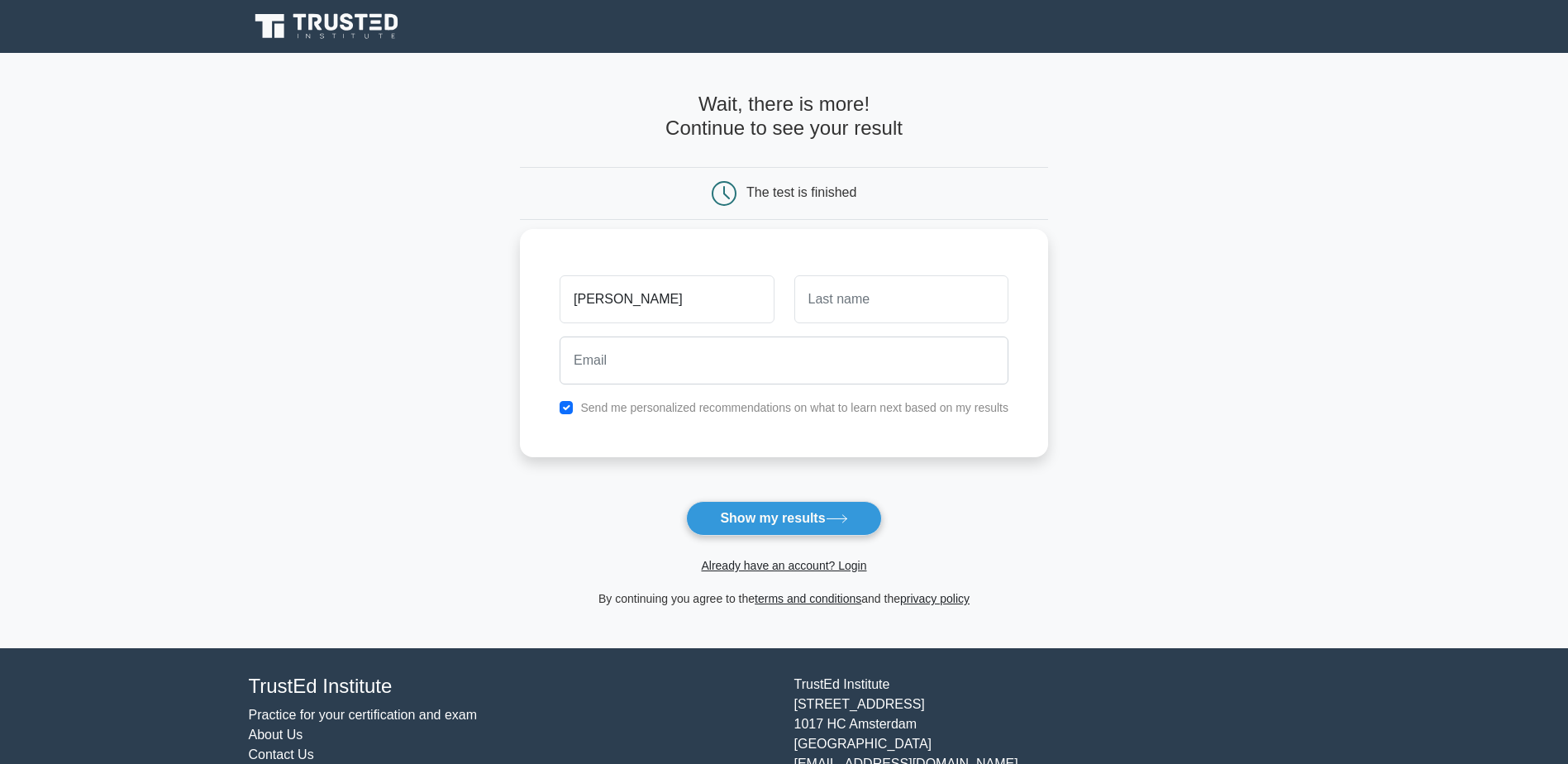
type input "Kathryn"
type input "Lopez"
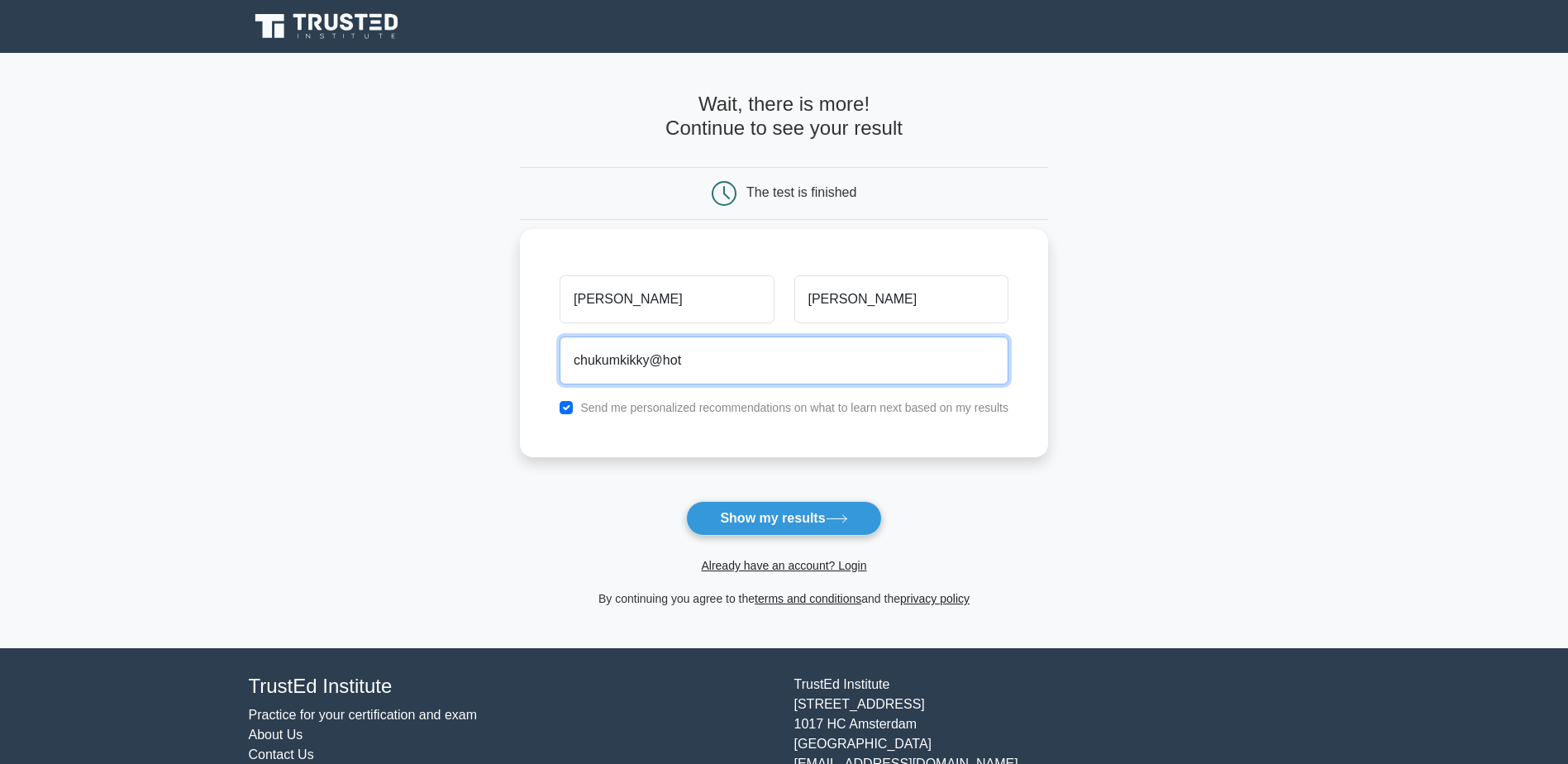
type input "chukumkikky@hotmail.com"
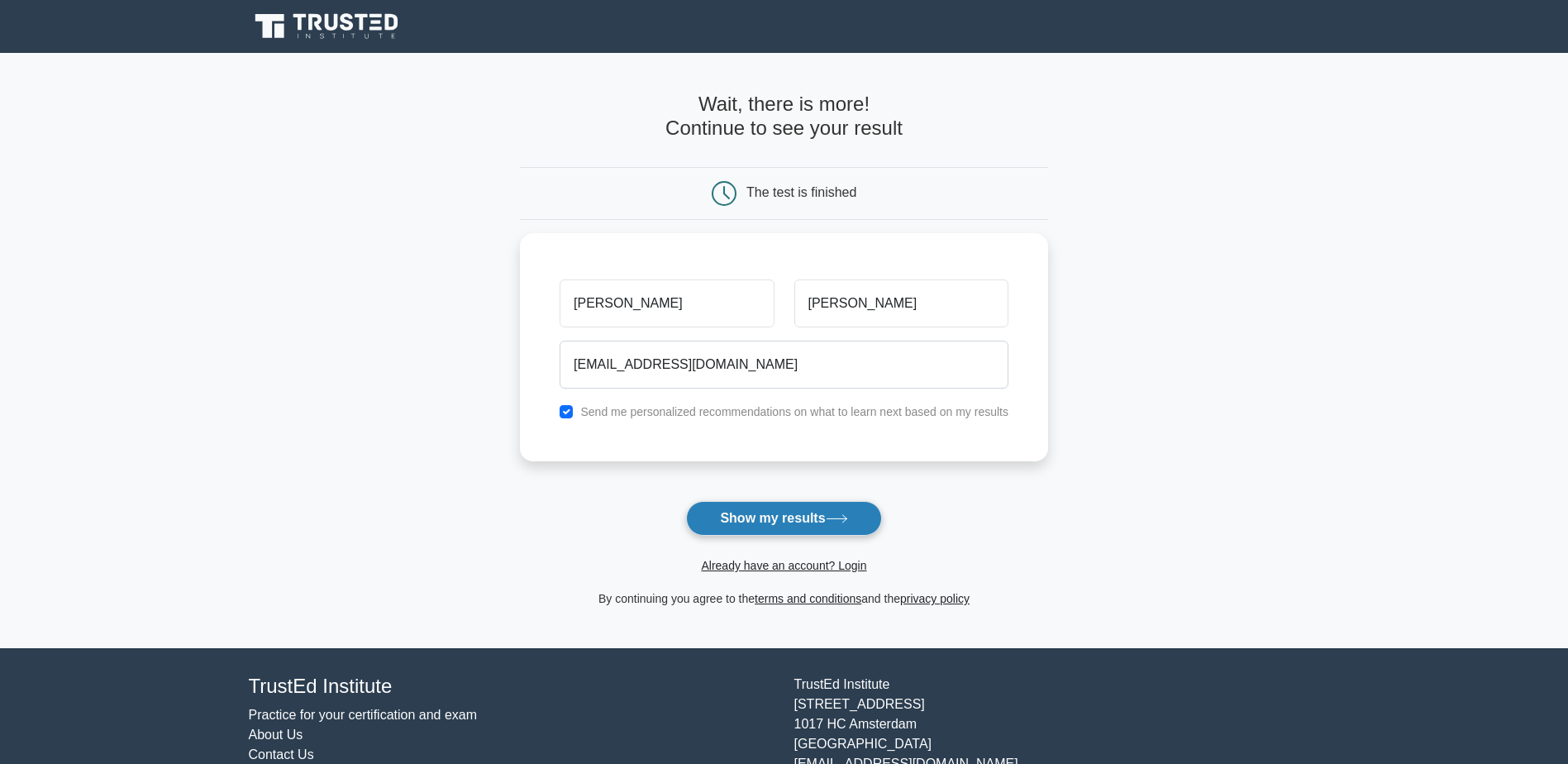
click at [848, 515] on icon at bounding box center [837, 518] width 23 height 9
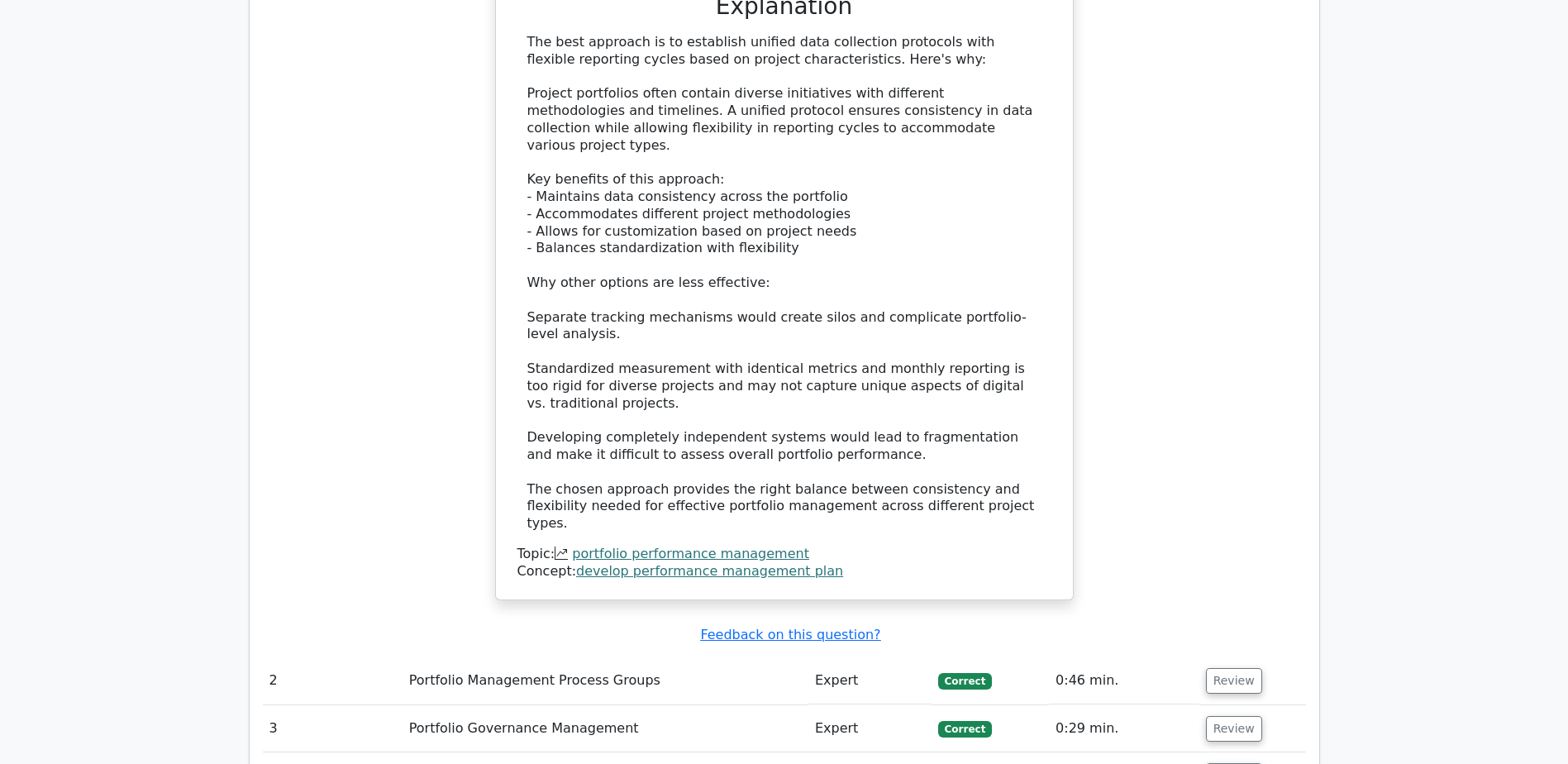
scroll to position [2151, 0]
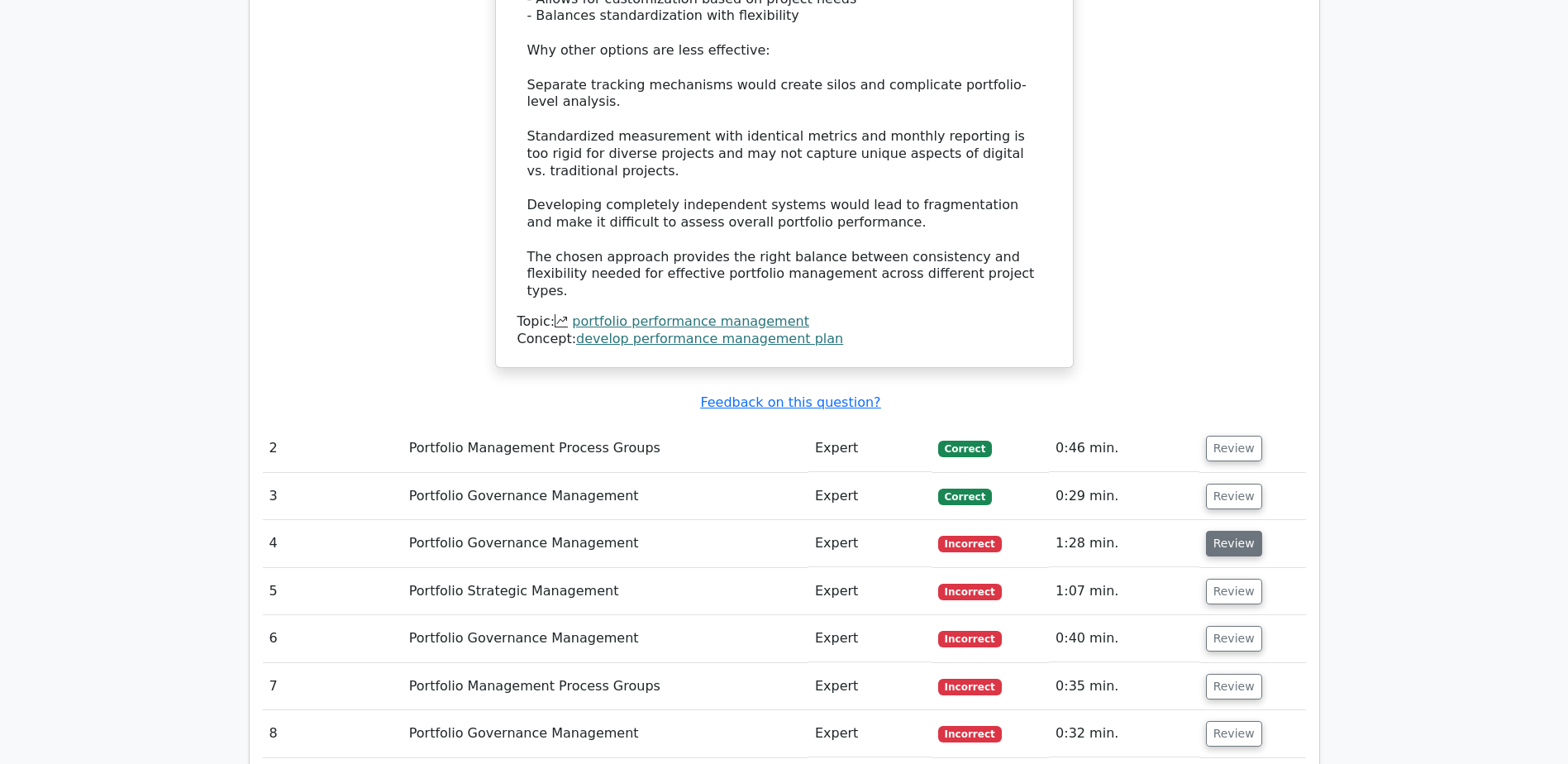
click at [1224, 531] on button "Review" at bounding box center [1234, 544] width 56 height 26
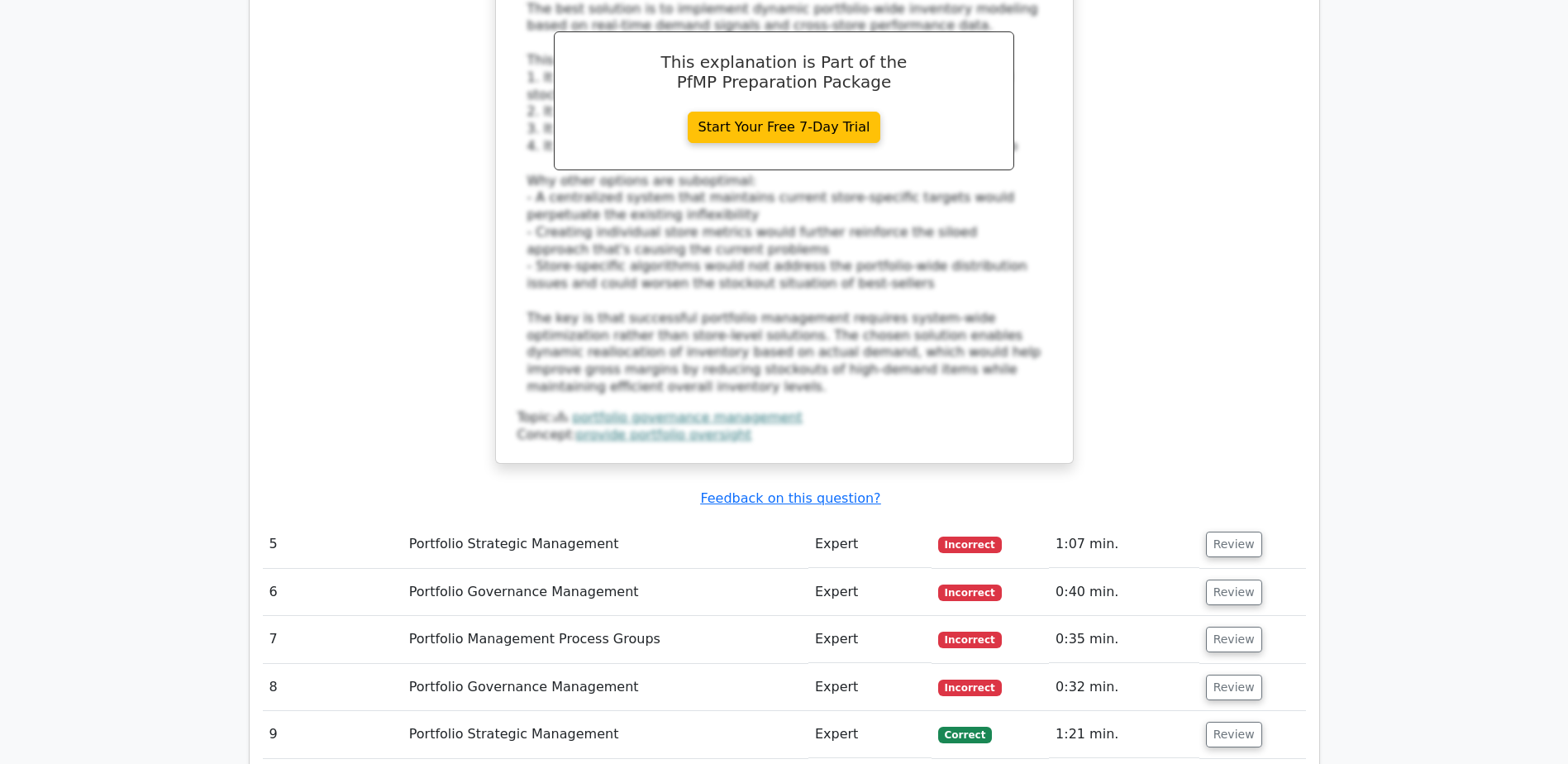
scroll to position [3473, 0]
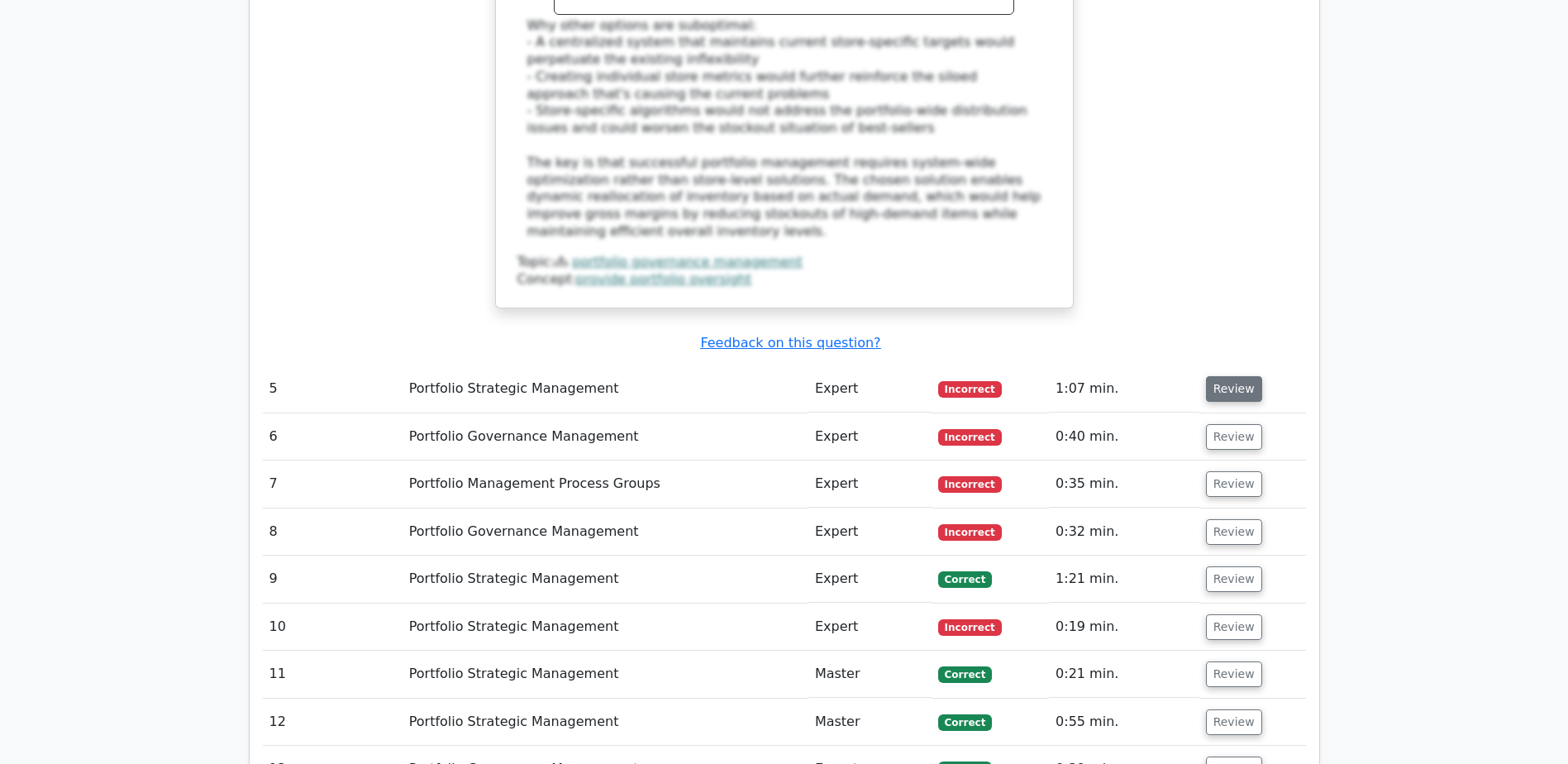
click at [1219, 377] on button "Review" at bounding box center [1234, 389] width 56 height 26
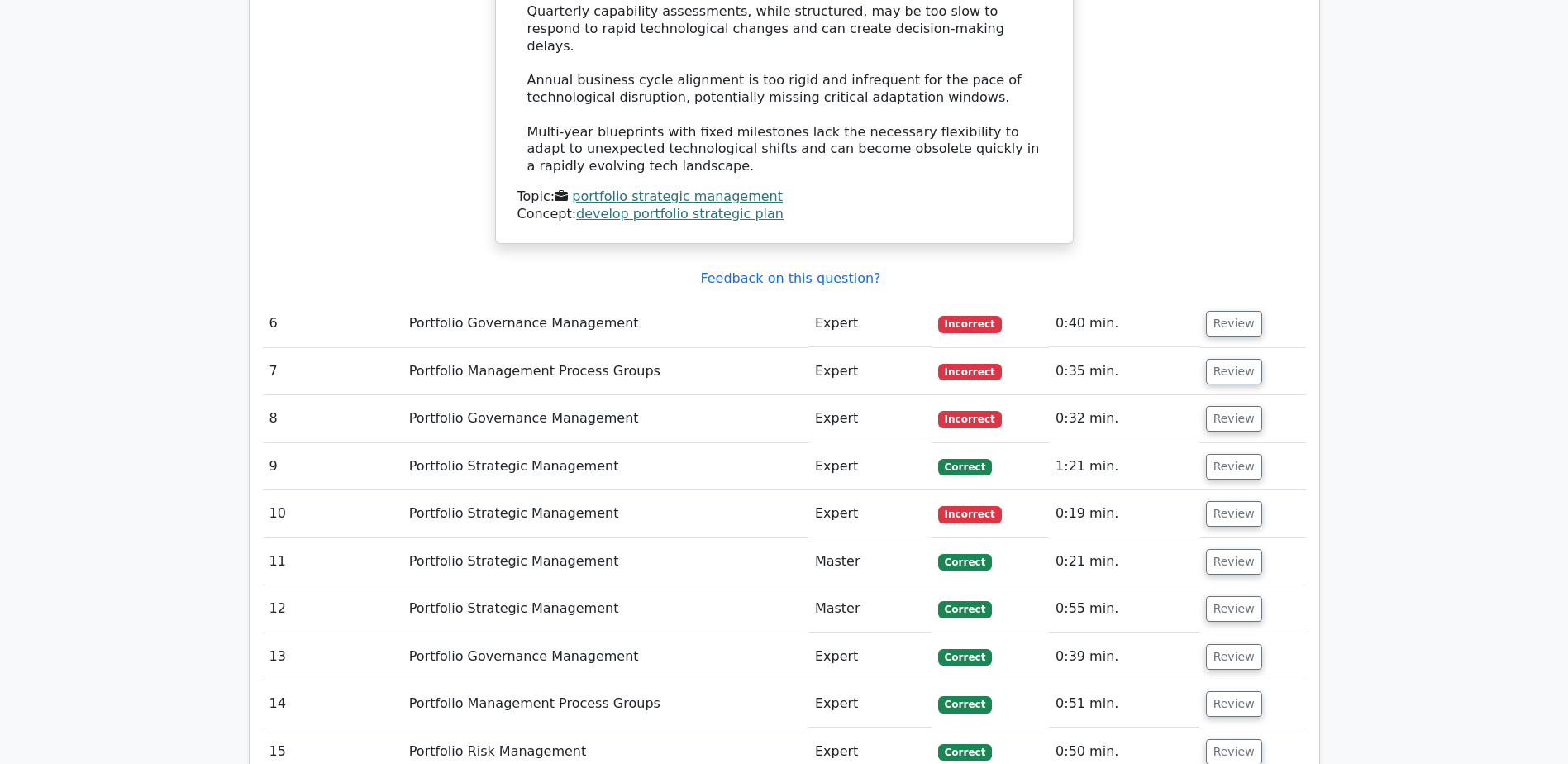
scroll to position [4466, 0]
click at [1219, 310] on button "Review" at bounding box center [1234, 323] width 56 height 26
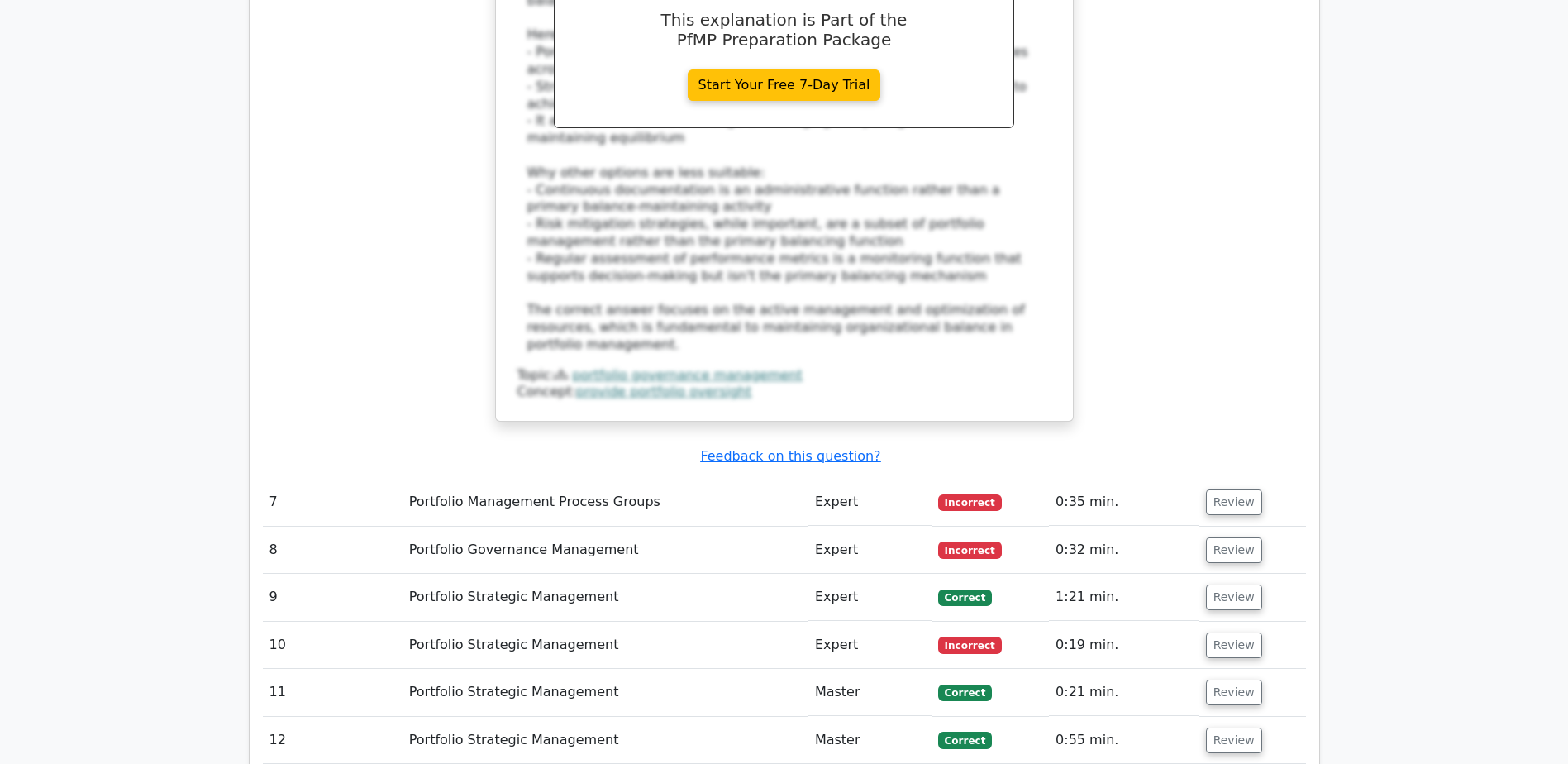
scroll to position [5293, 0]
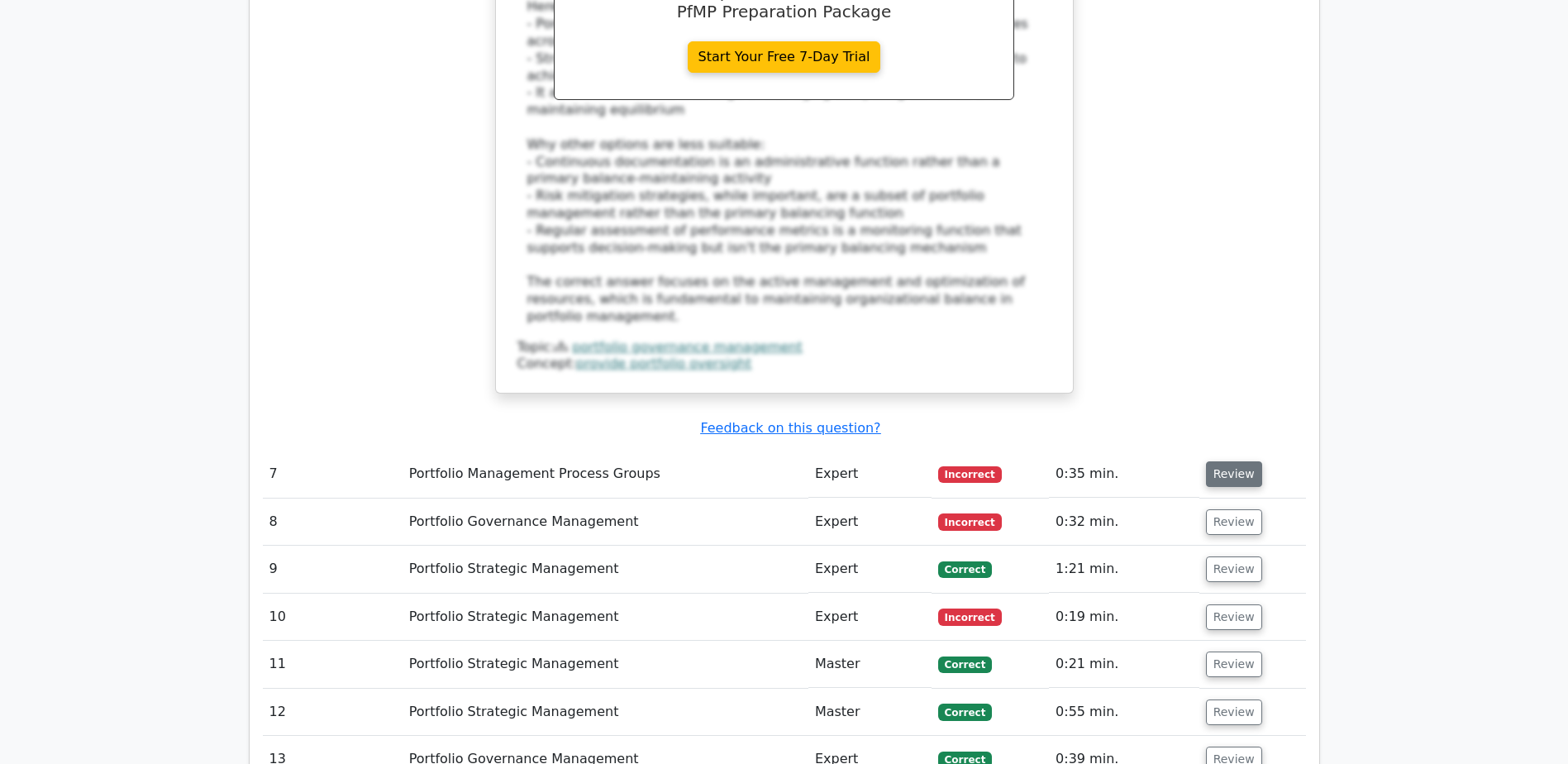
click at [1229, 462] on button "Review" at bounding box center [1234, 474] width 56 height 26
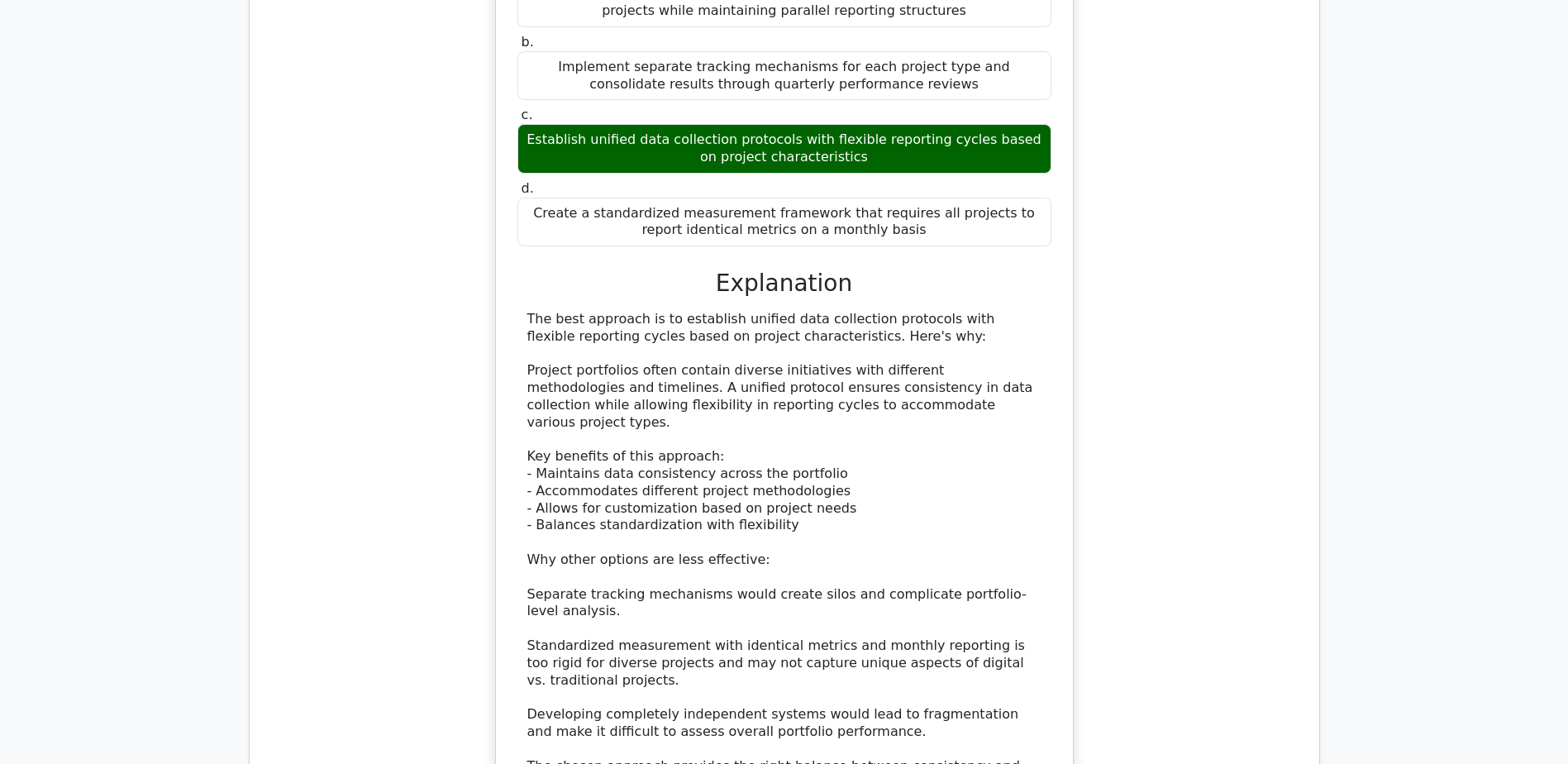
scroll to position [1737, 0]
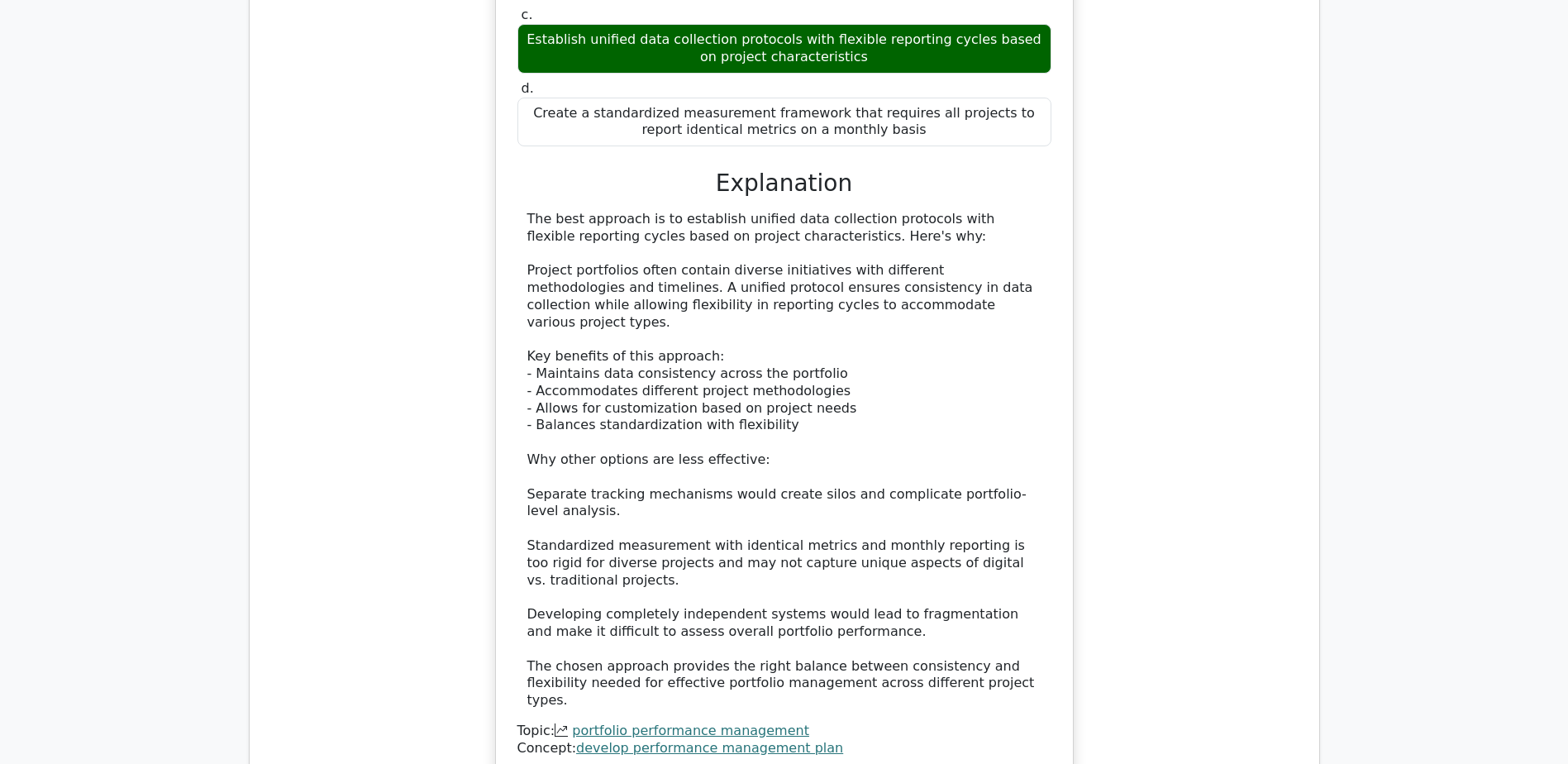
click at [679, 722] on link "portfolio performance management" at bounding box center [691, 730] width 237 height 16
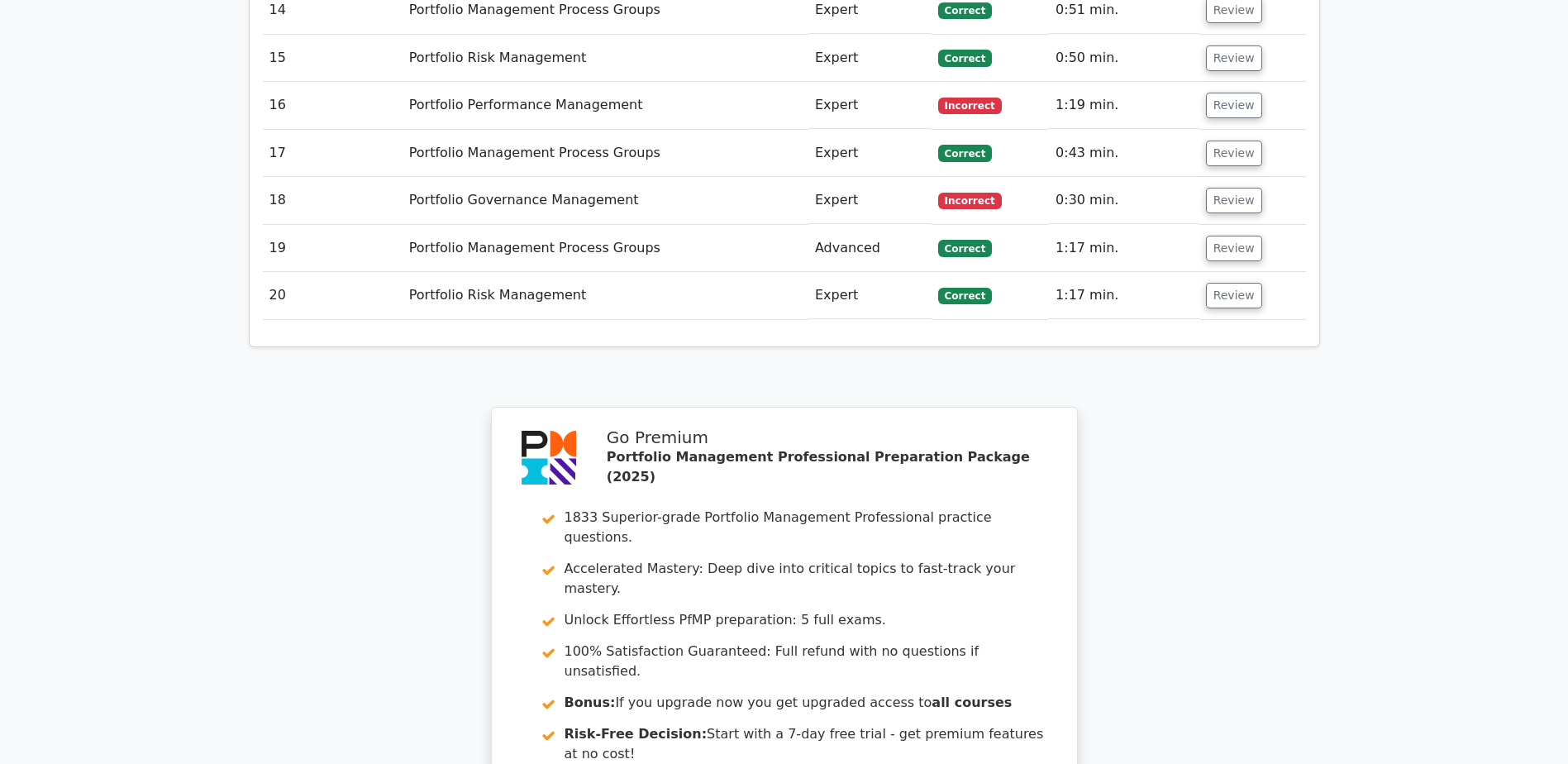
scroll to position [7127, 0]
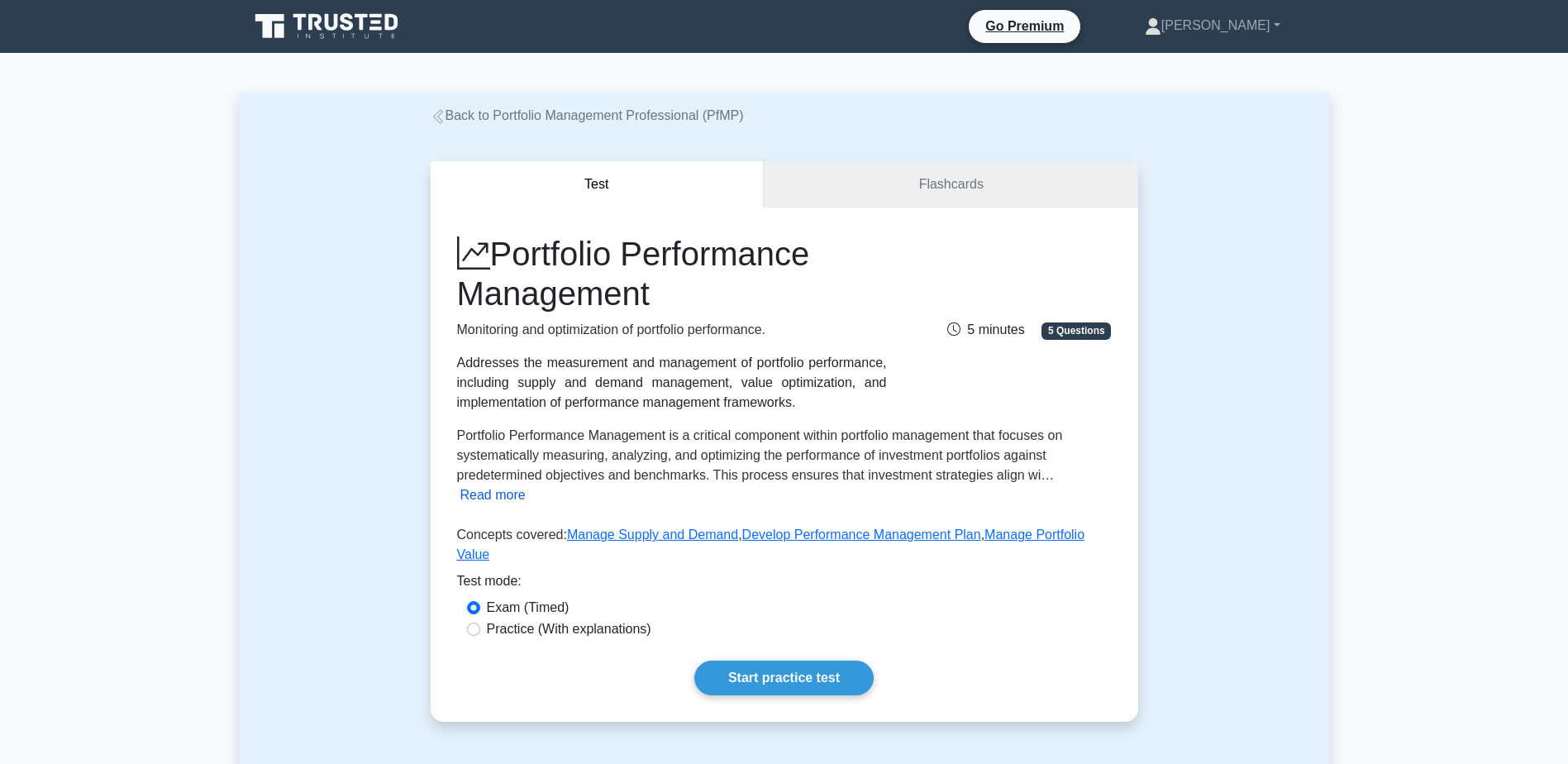
click at [505, 502] on button "Read more" at bounding box center [493, 495] width 65 height 20
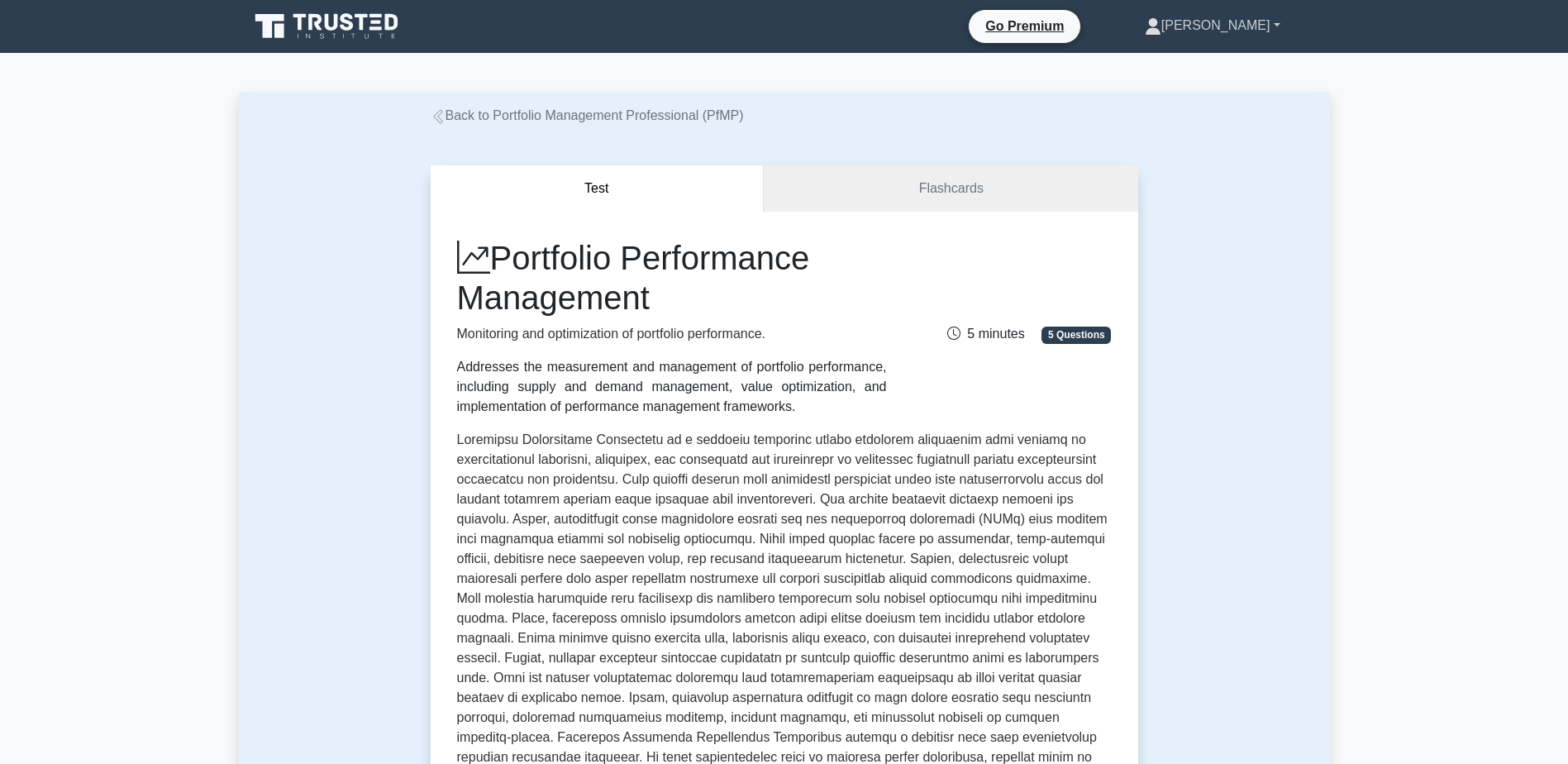
click at [1277, 25] on link "[PERSON_NAME]" at bounding box center [1213, 25] width 215 height 33
click at [1325, 291] on div "Test Flashcards Portfolio Performance Management Monitoring and optimization of…" at bounding box center [784, 614] width 1092 height 977
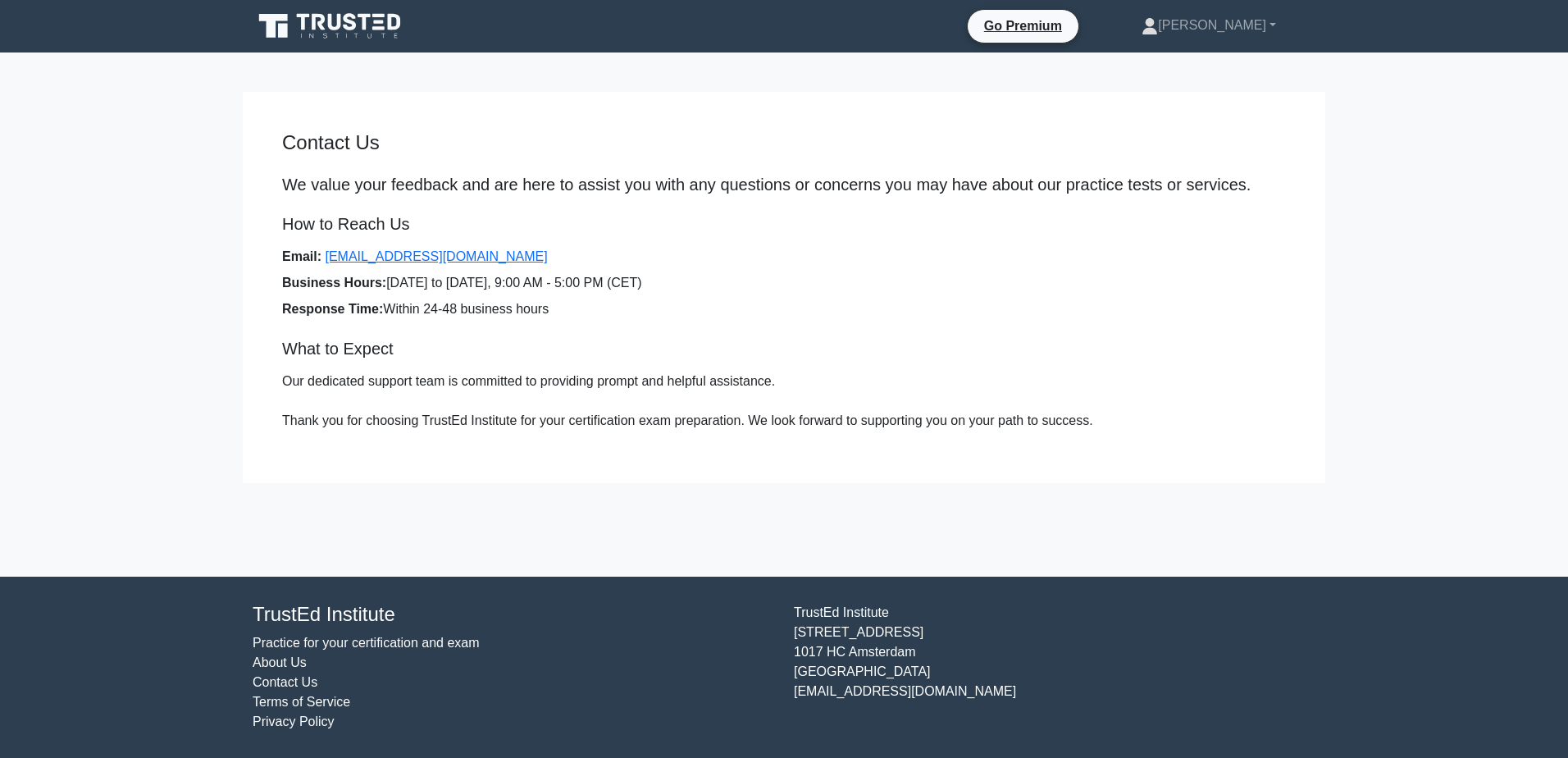
click at [381, 646] on link "Practice for your certification and exam" at bounding box center [367, 642] width 227 height 14
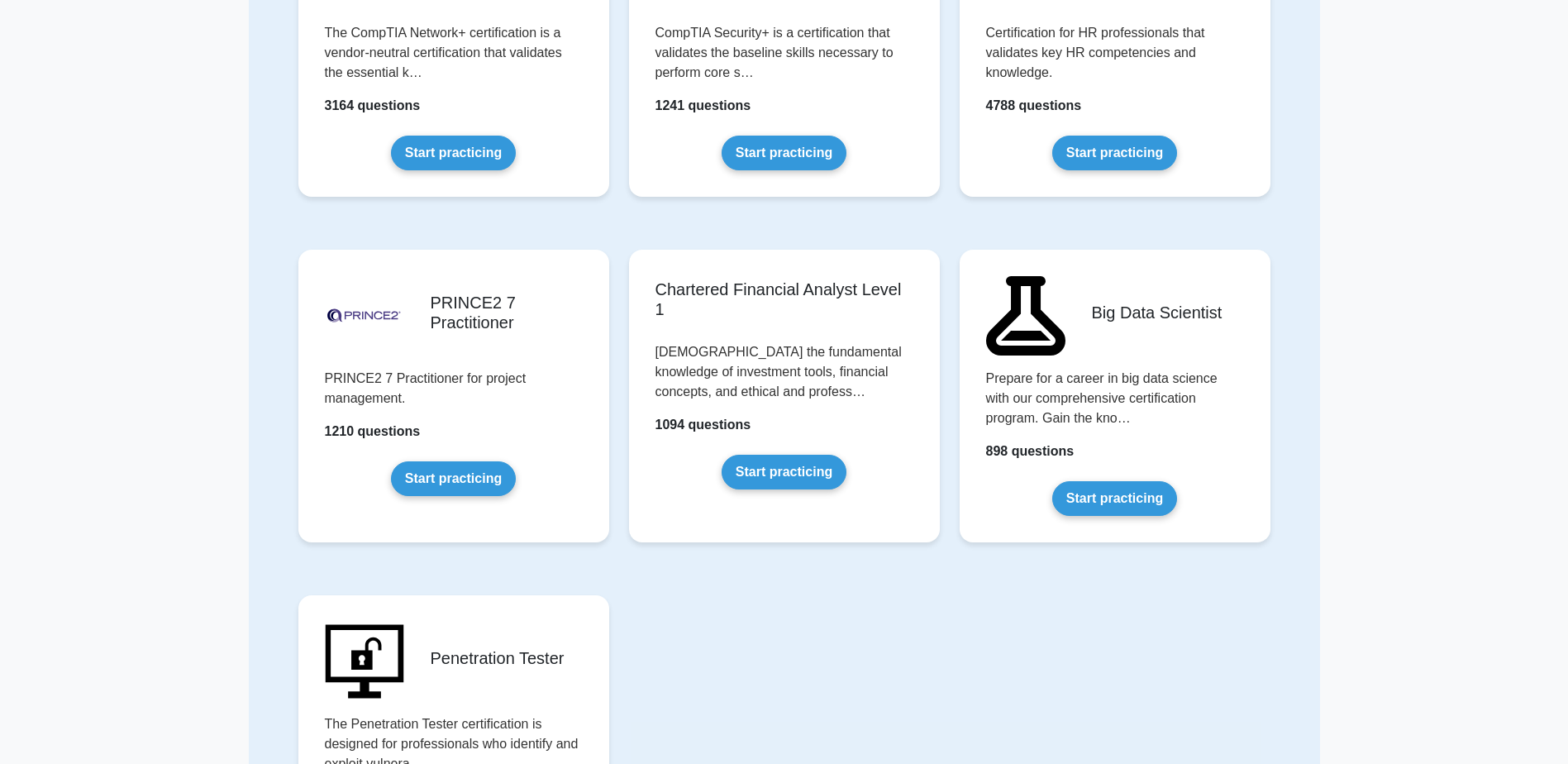
scroll to position [3486, 0]
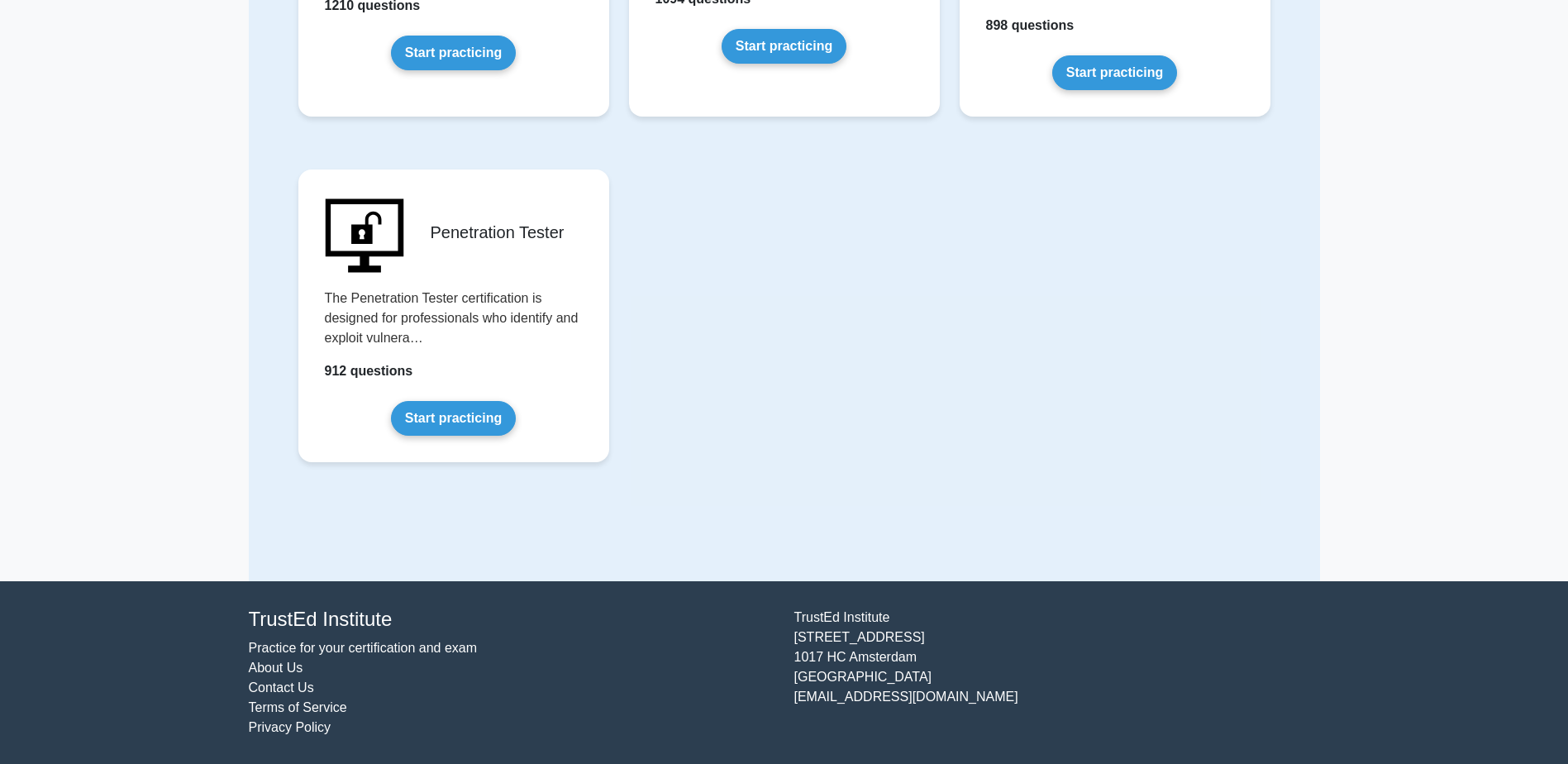
click at [291, 688] on link "Contact Us" at bounding box center [282, 688] width 65 height 14
